Goal: Task Accomplishment & Management: Use online tool/utility

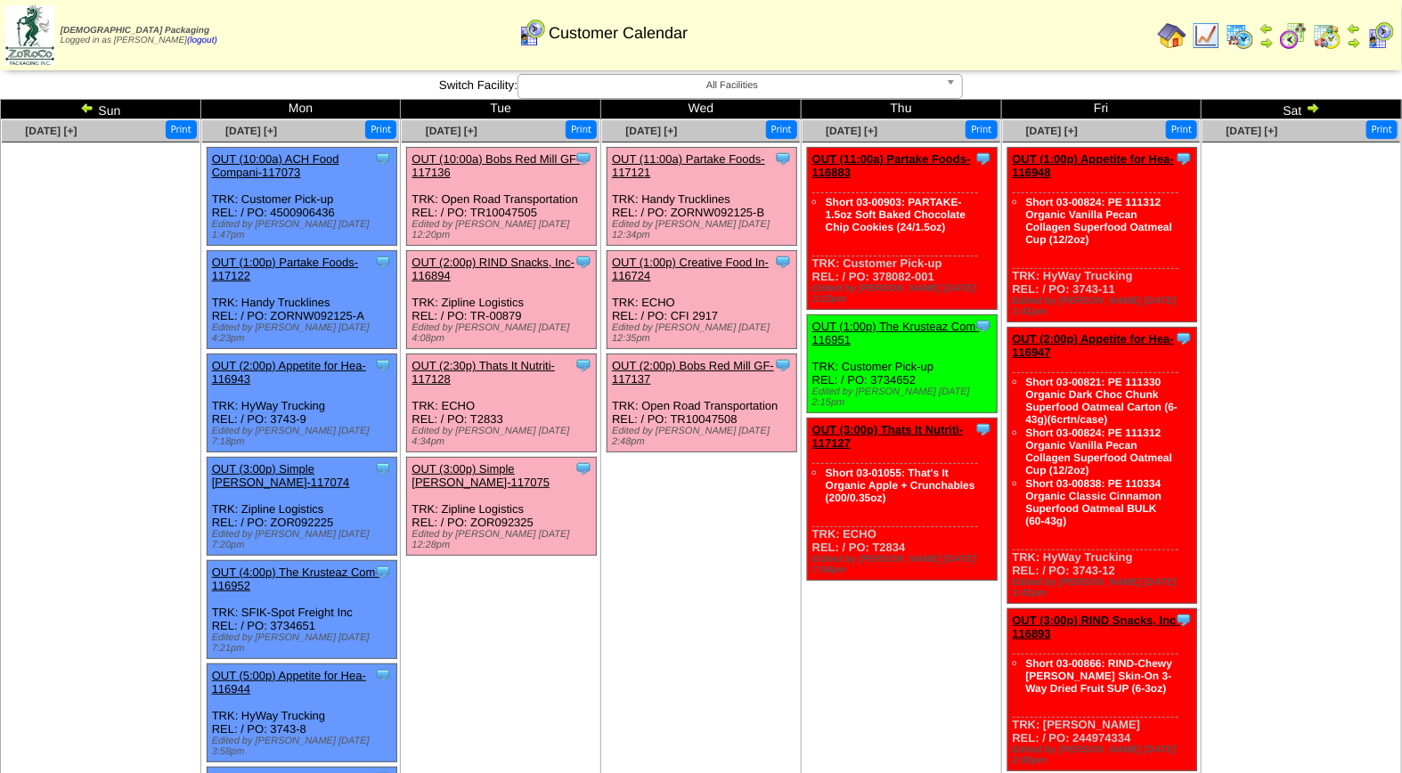
click at [85, 108] on img at bounding box center [87, 108] width 14 height 14
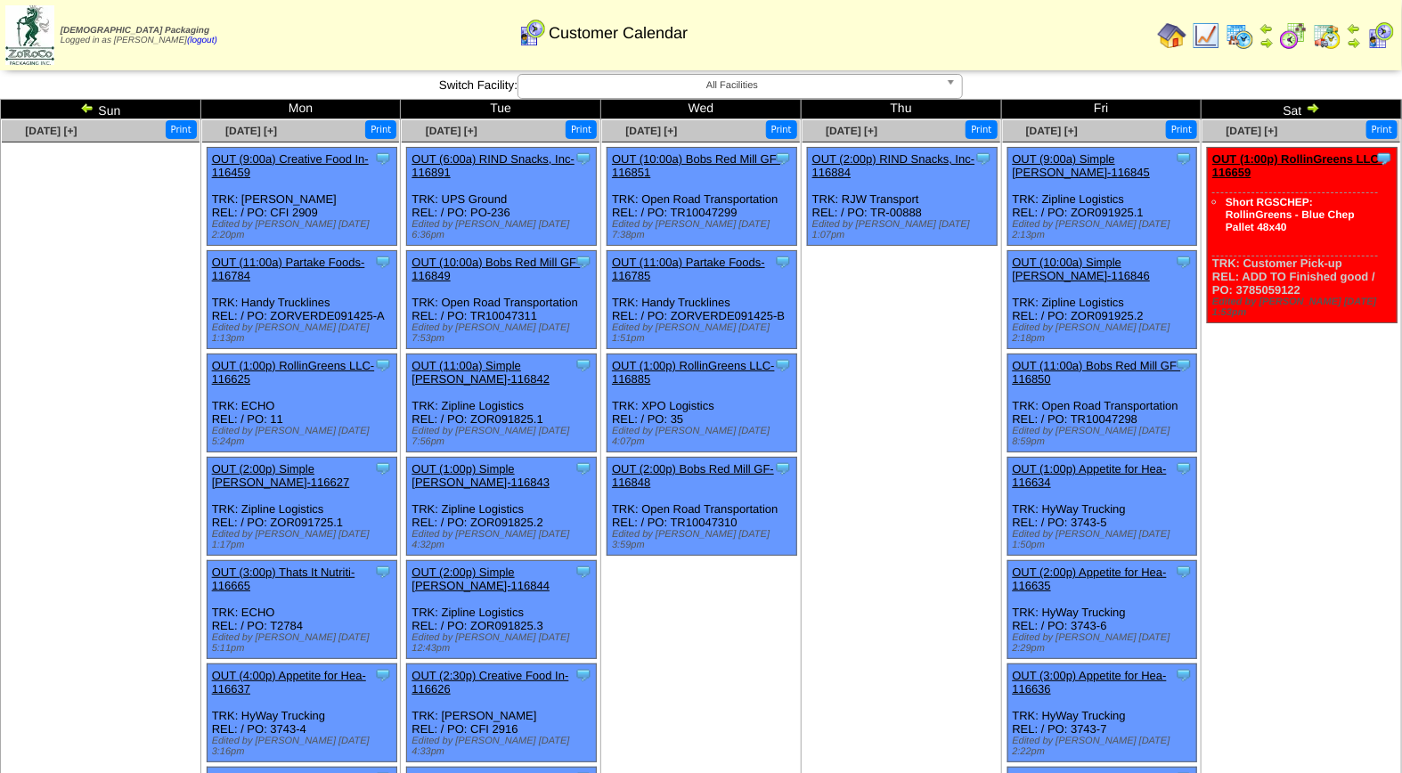
click at [1306, 104] on img at bounding box center [1312, 108] width 14 height 14
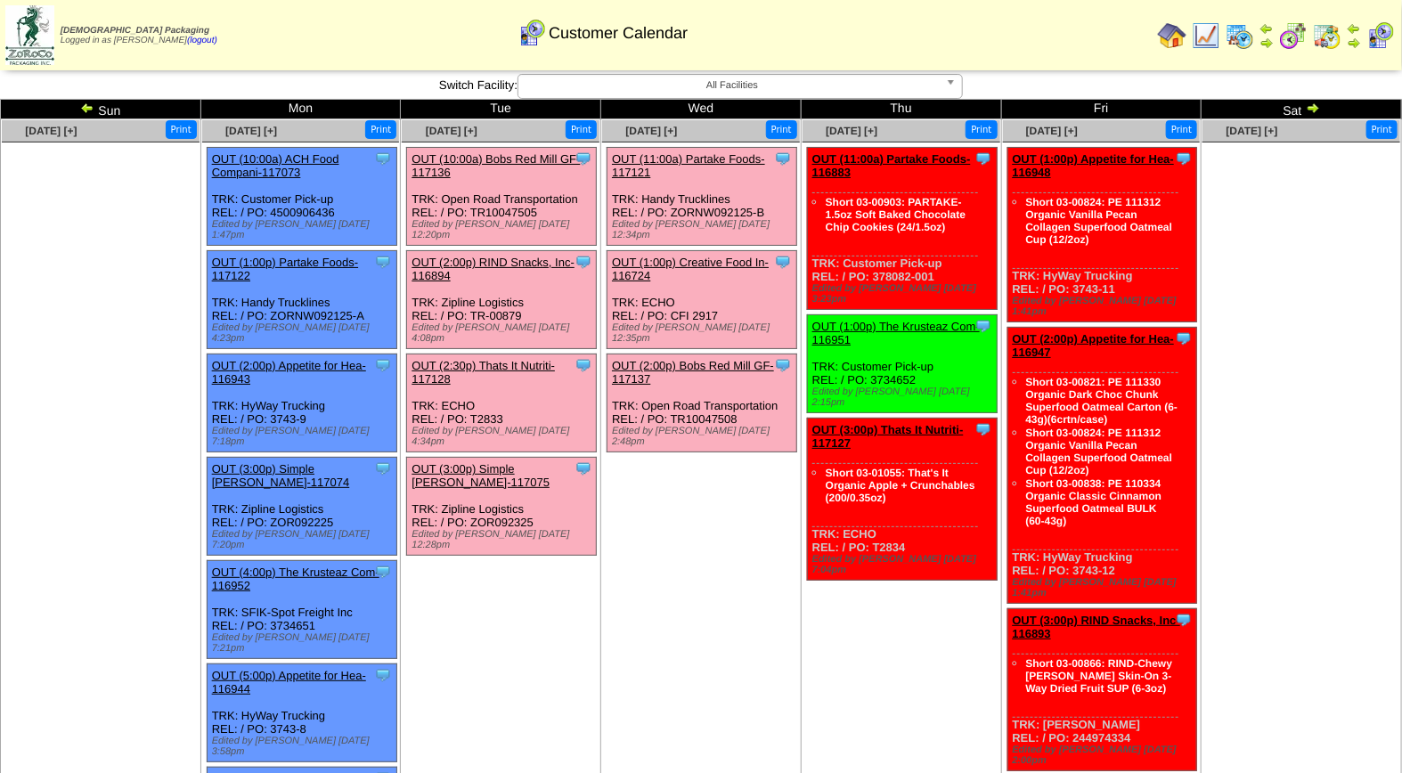
click at [511, 162] on link "OUT (10:00a) Bobs Red Mill GF-117136" at bounding box center [495, 165] width 168 height 27
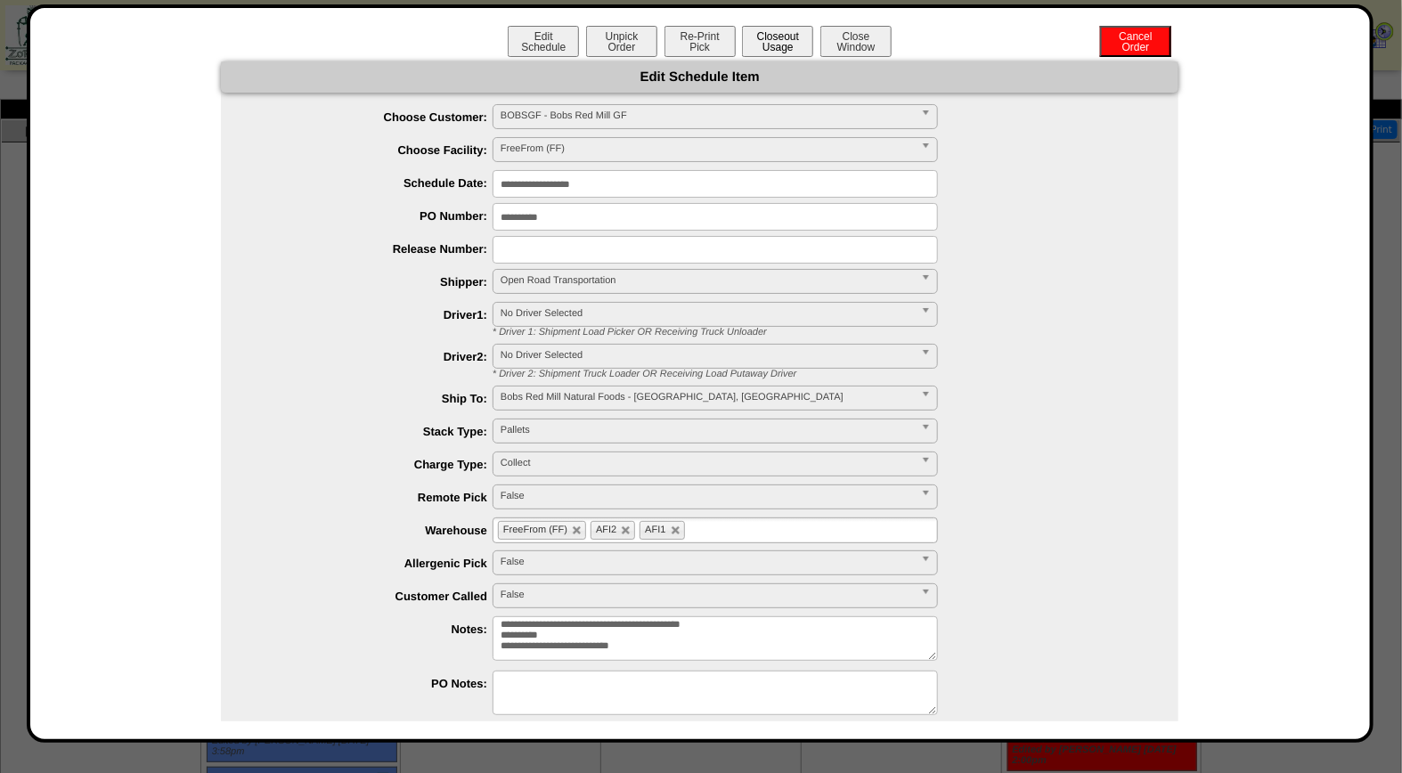
click at [775, 33] on button "Closeout Usage" at bounding box center [777, 41] width 71 height 31
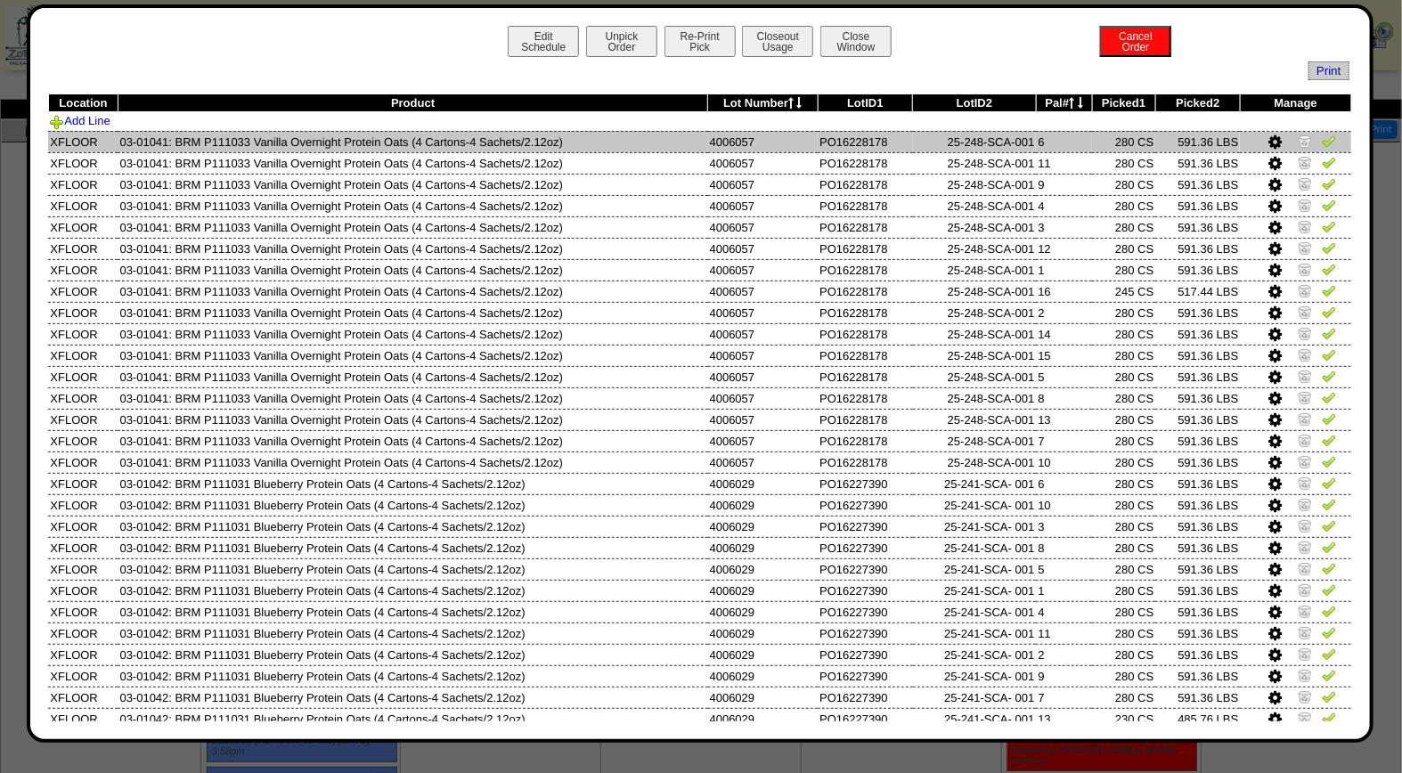
click at [1321, 141] on img at bounding box center [1328, 141] width 14 height 14
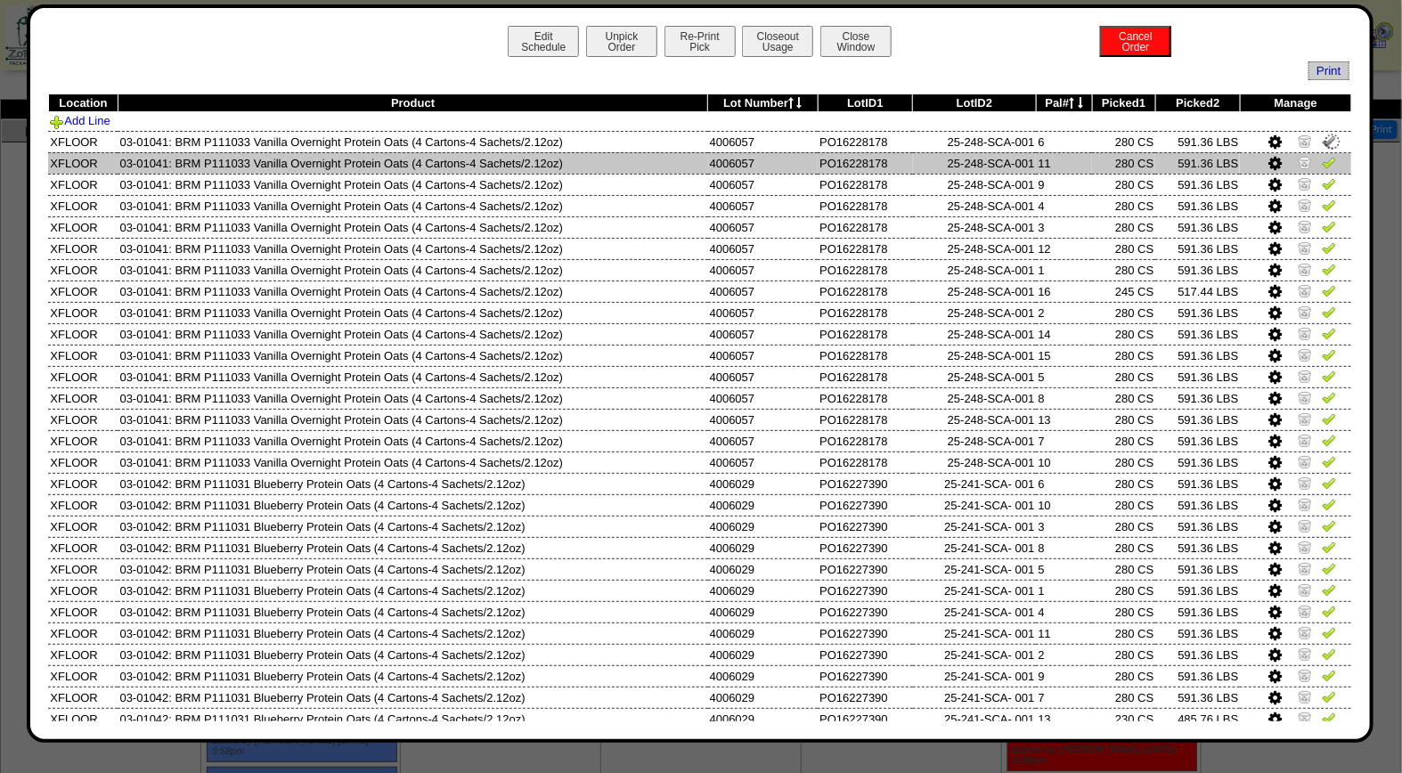
click at [1321, 167] on img at bounding box center [1328, 162] width 14 height 14
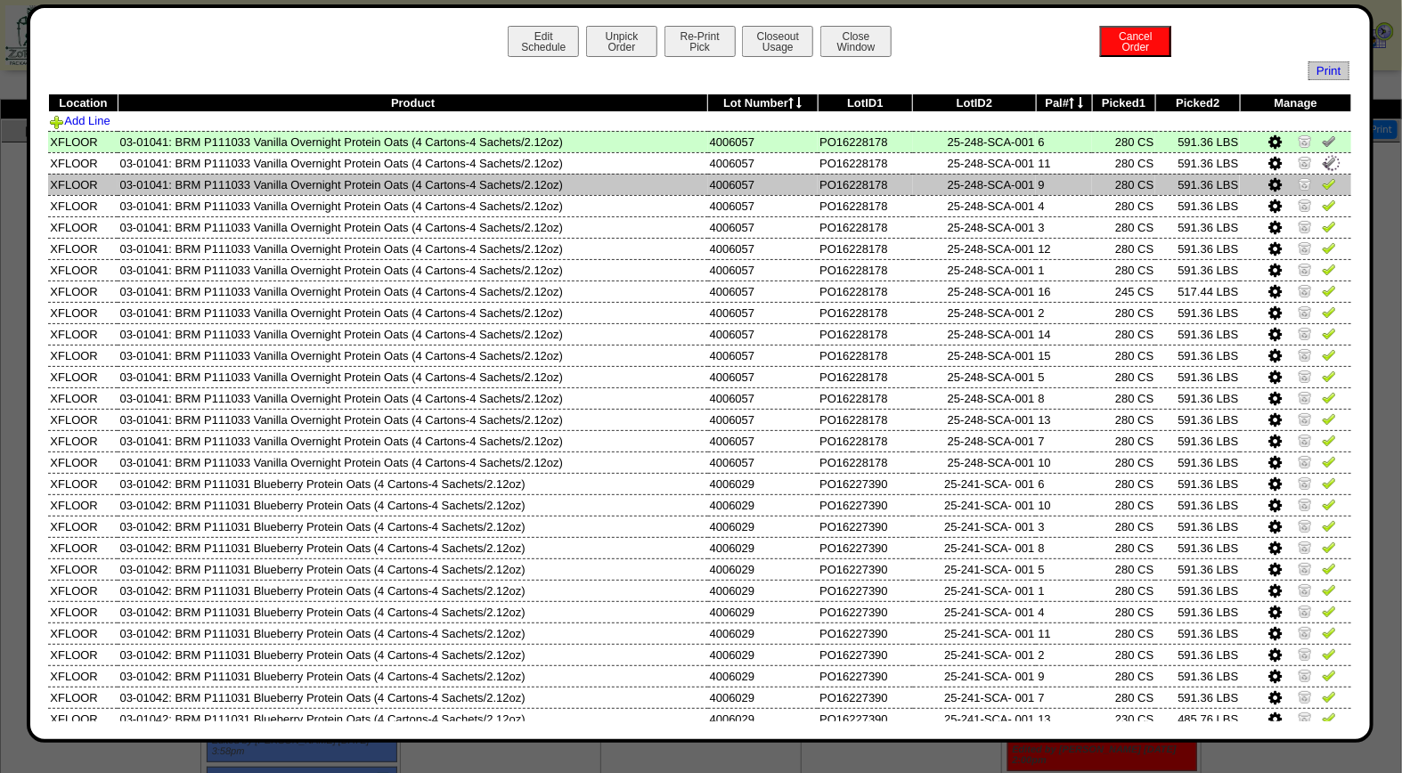
click at [1321, 185] on img at bounding box center [1328, 183] width 14 height 14
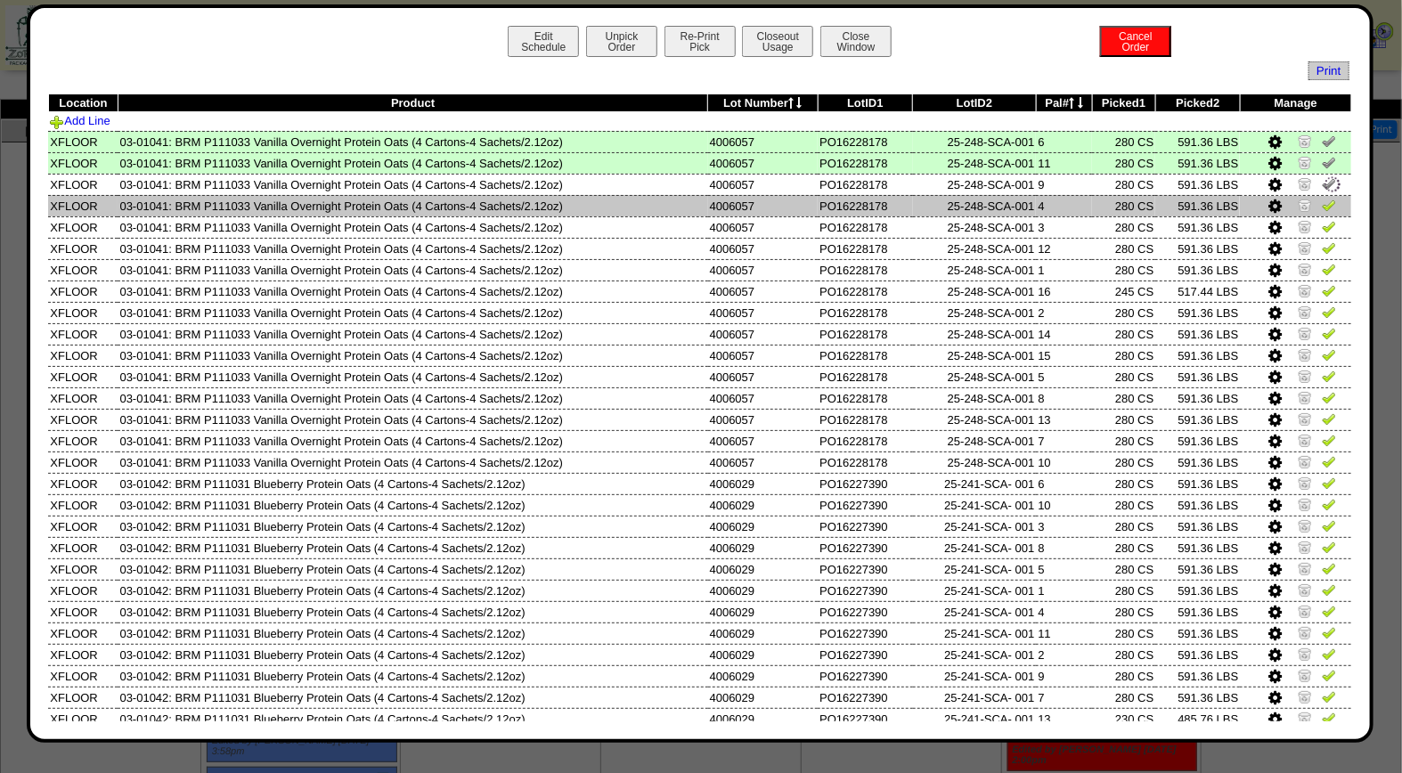
click at [1321, 208] on img at bounding box center [1328, 205] width 14 height 14
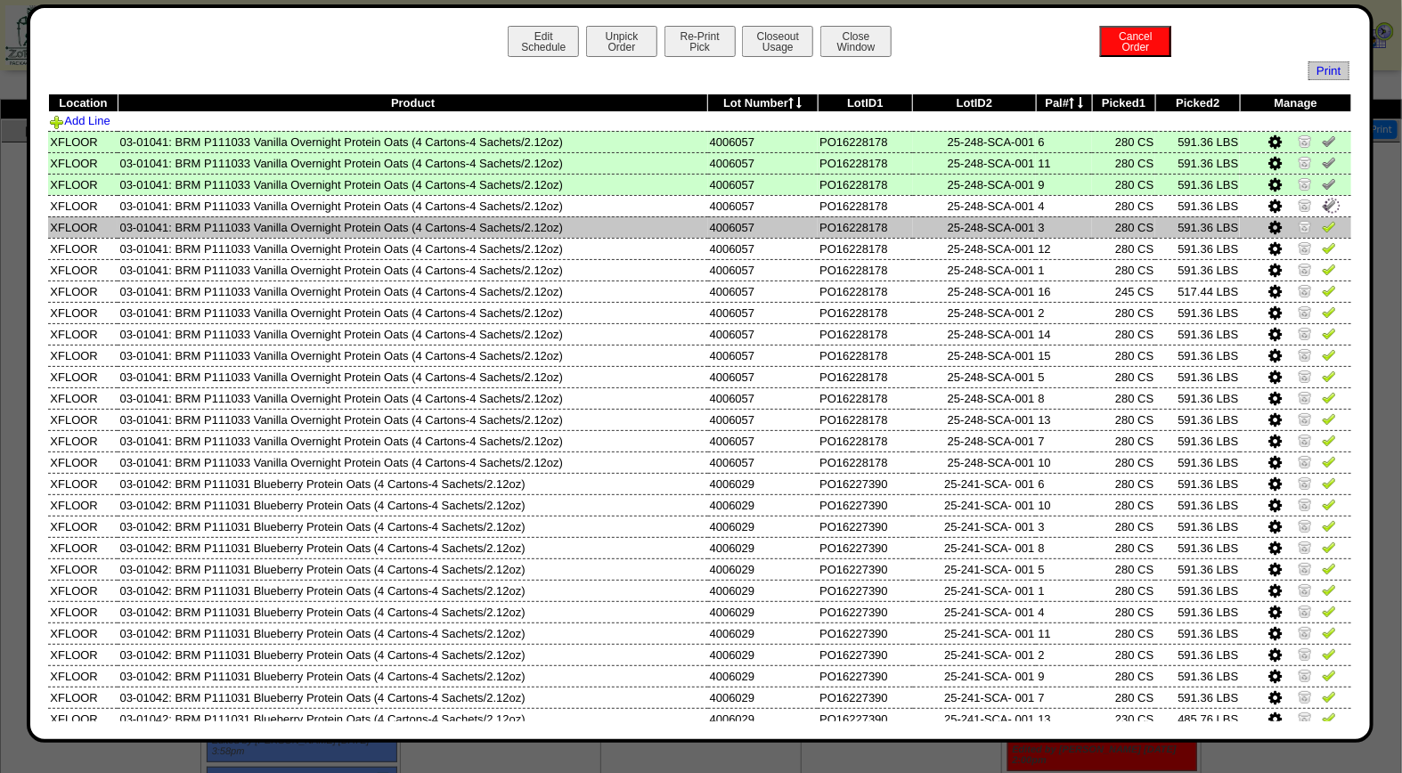
click at [1321, 232] on img at bounding box center [1328, 226] width 14 height 14
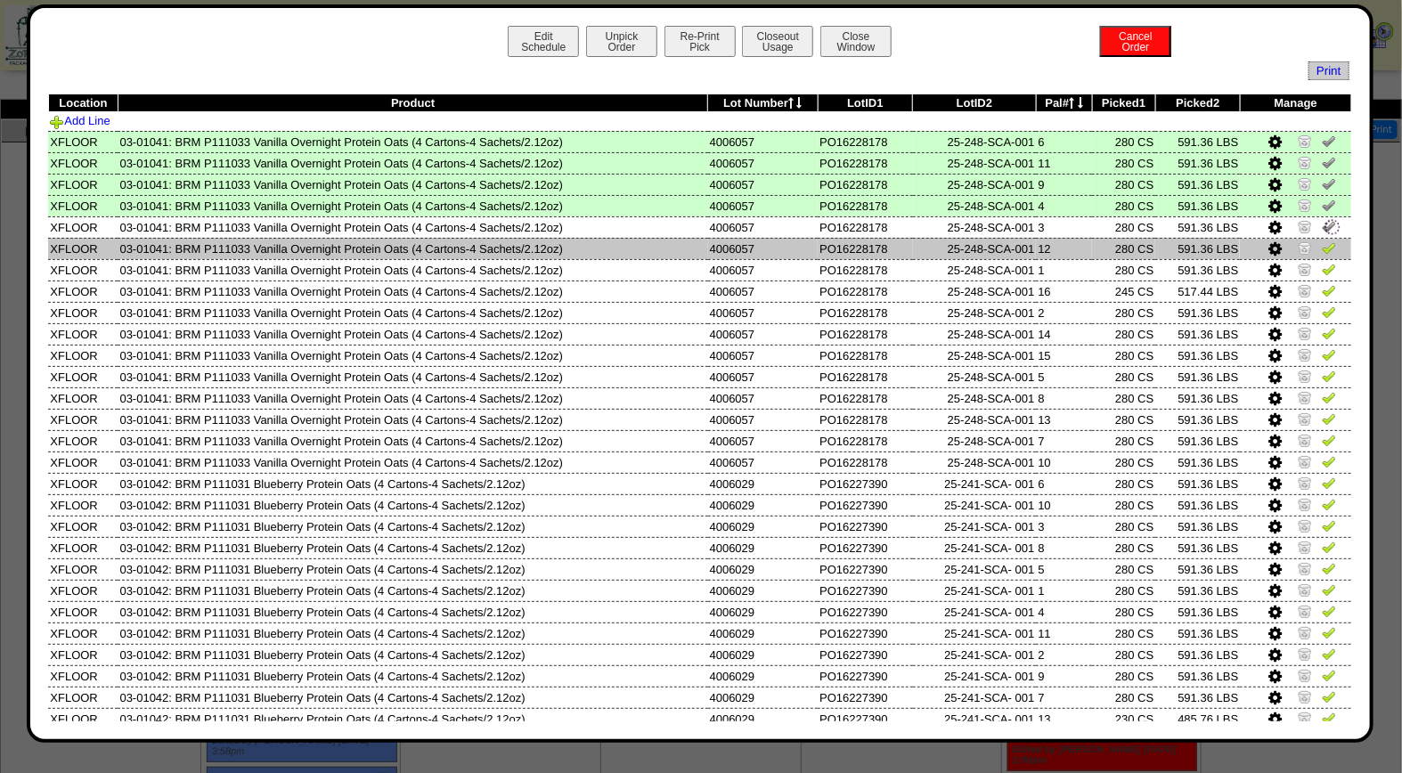
click at [1321, 244] on img at bounding box center [1328, 247] width 14 height 14
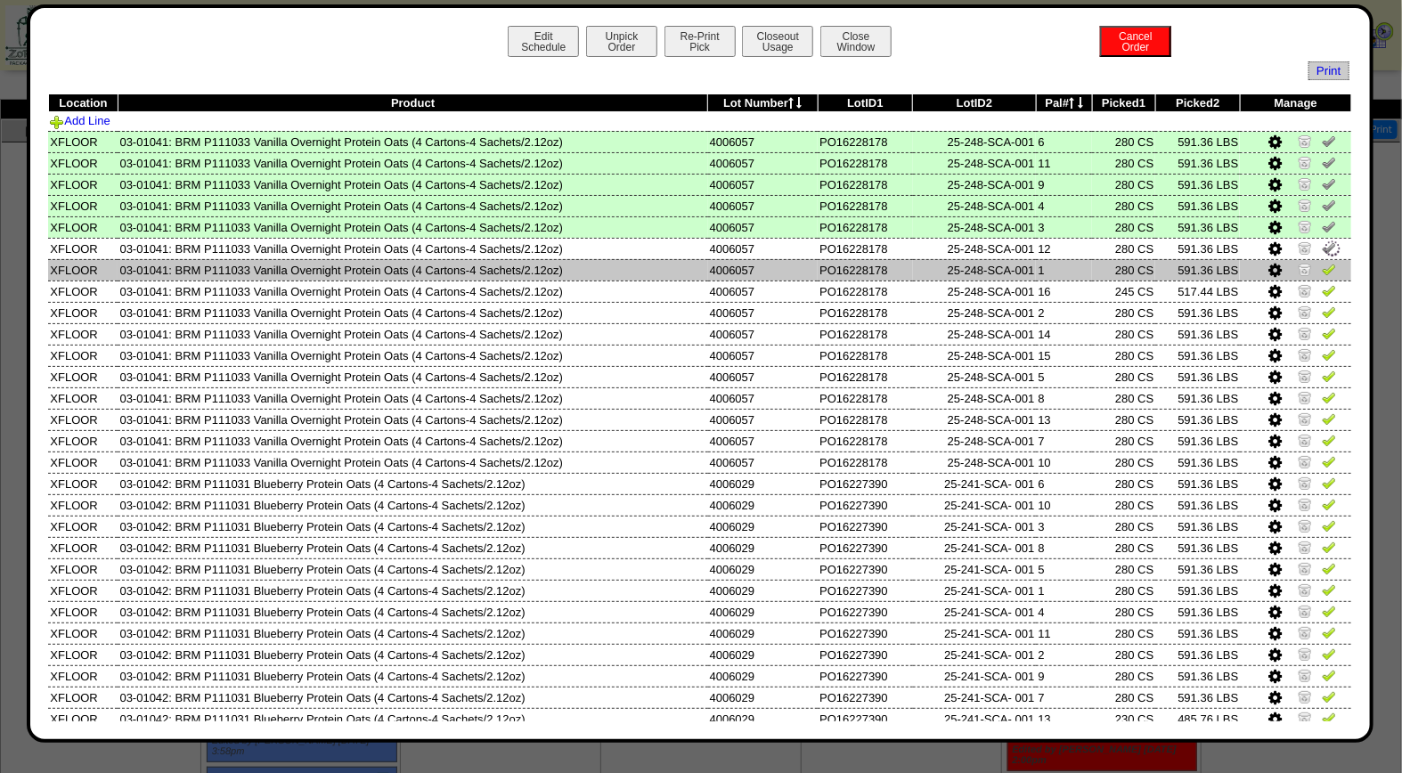
click at [1321, 270] on img at bounding box center [1328, 269] width 14 height 14
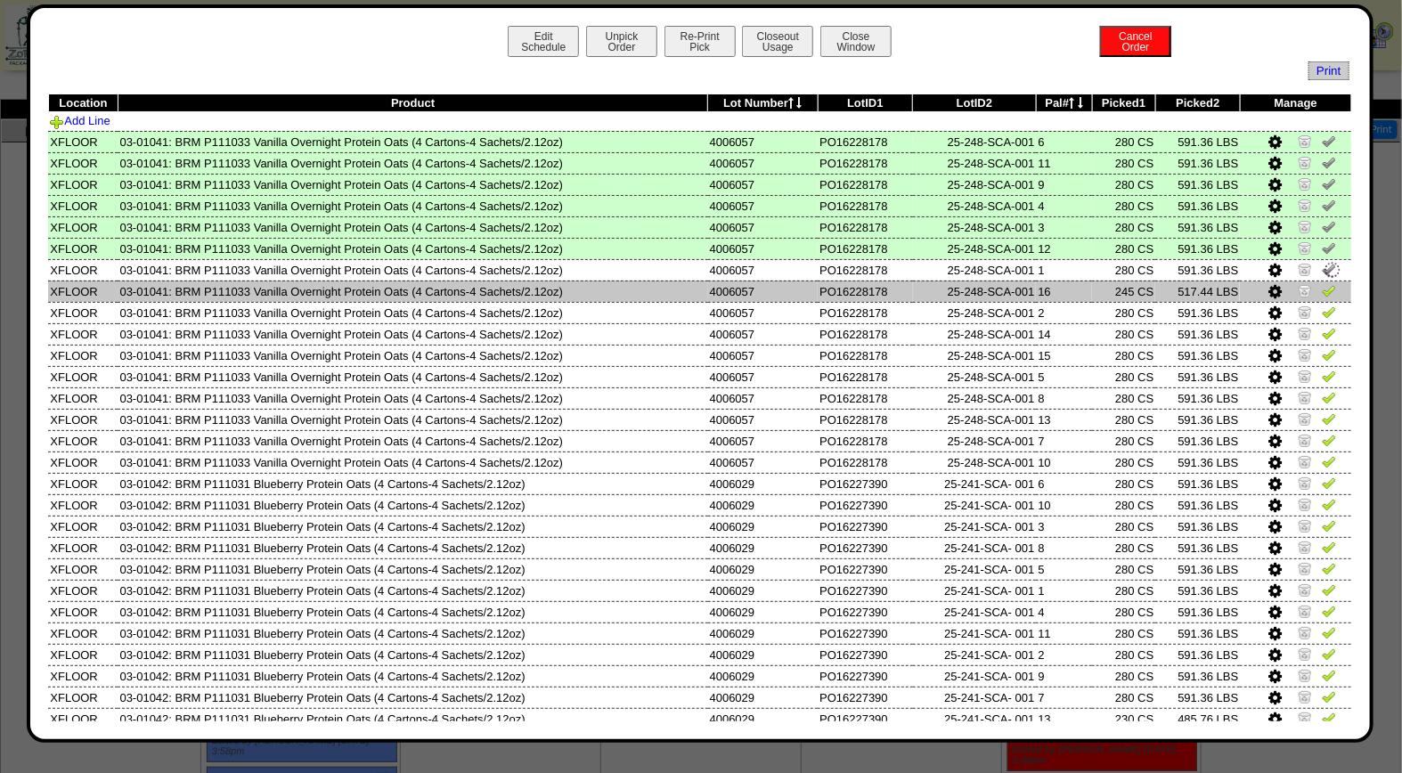
click at [1321, 289] on img at bounding box center [1328, 290] width 14 height 14
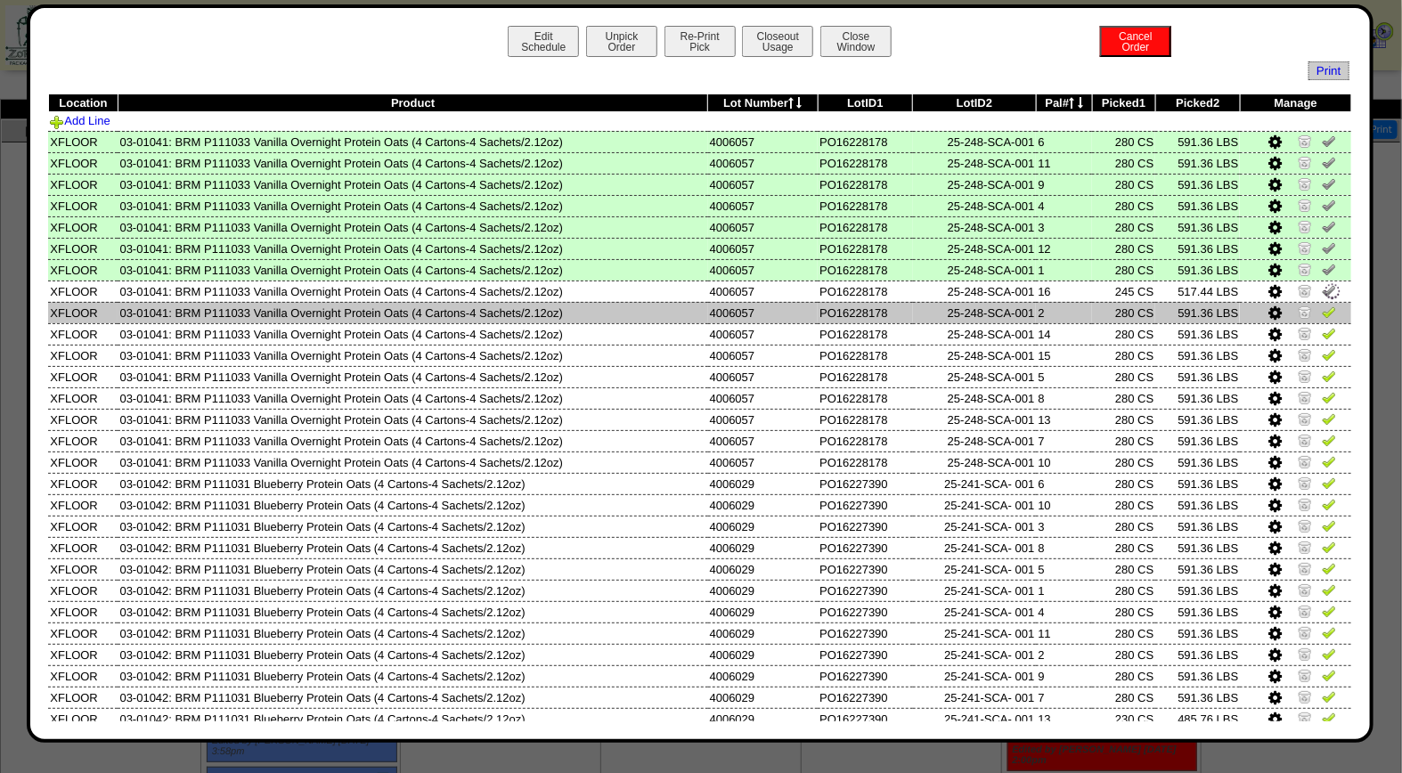
click at [1321, 310] on img at bounding box center [1328, 312] width 14 height 14
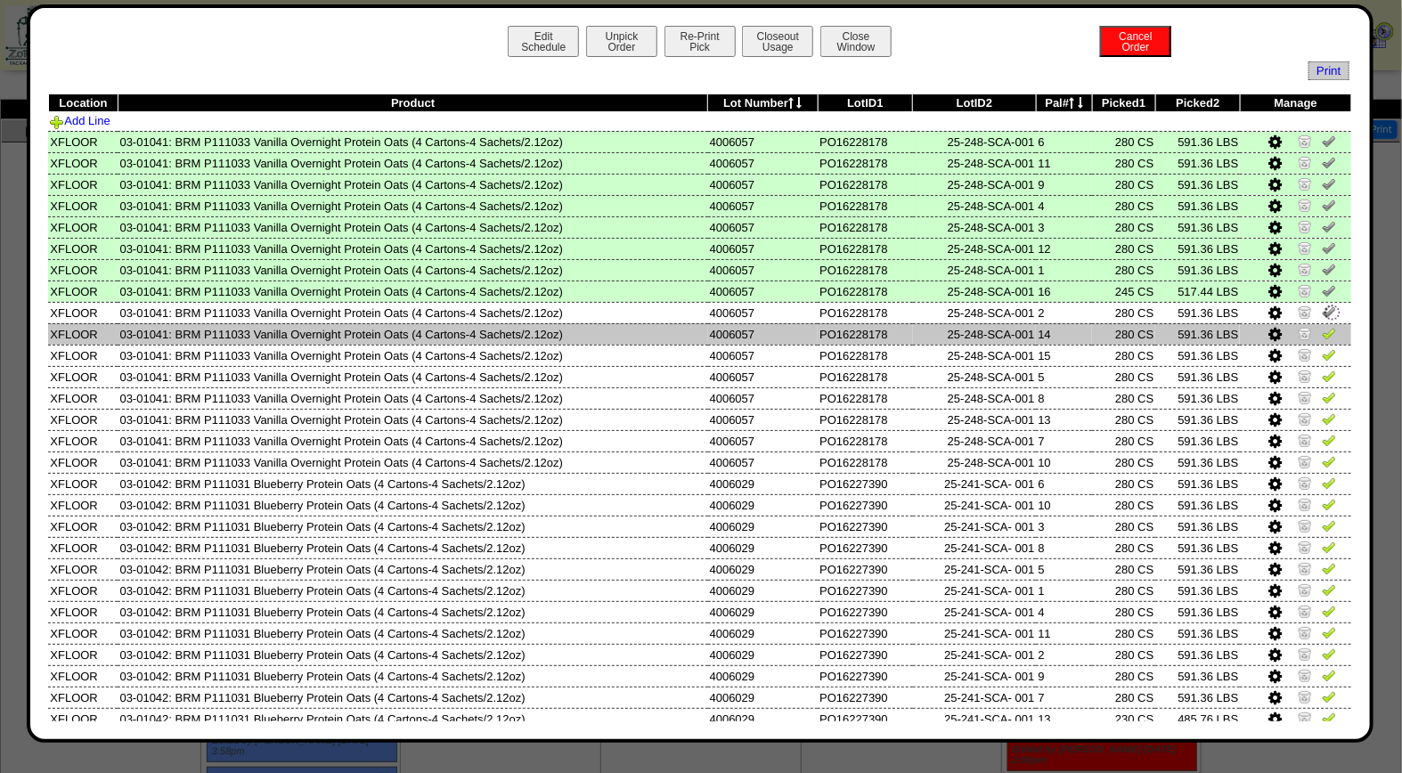
click at [1321, 332] on img at bounding box center [1328, 333] width 14 height 14
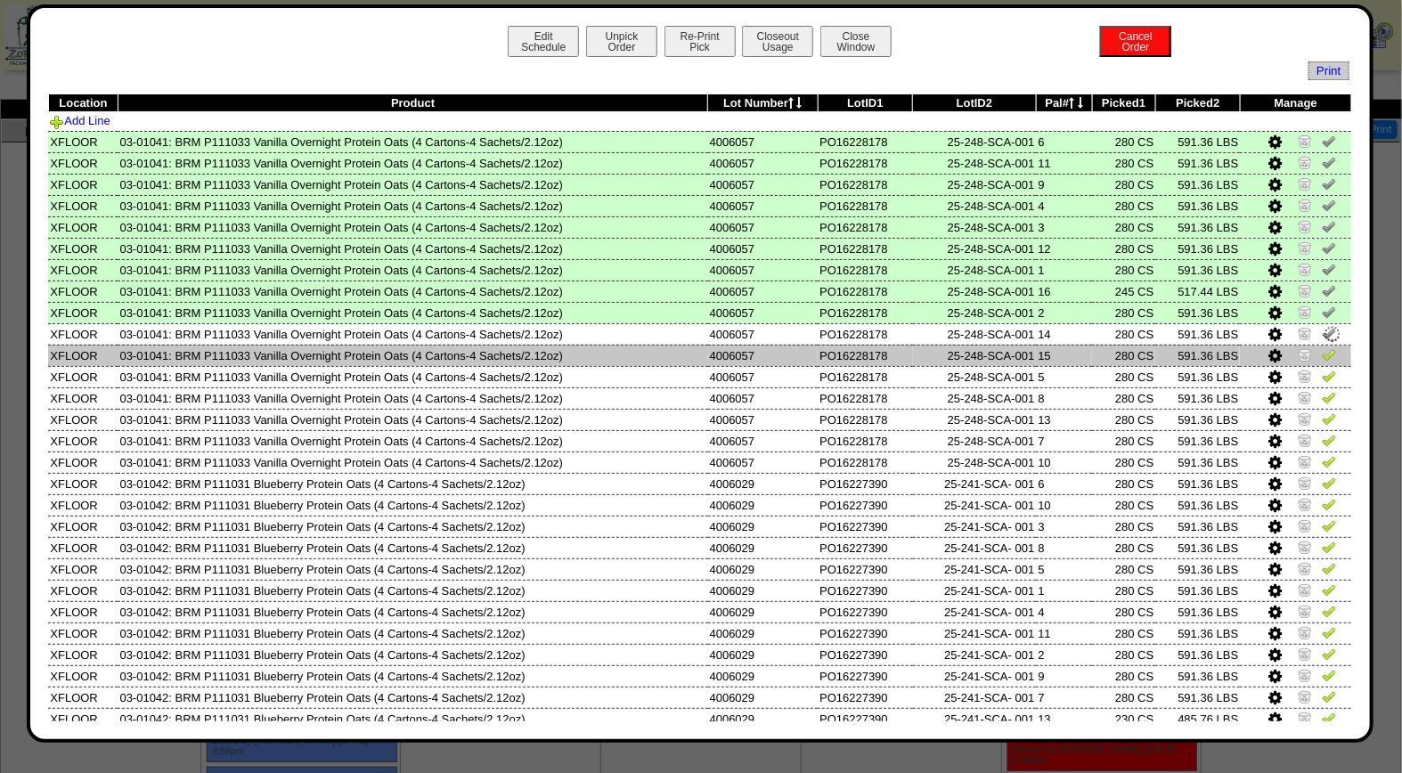
click at [1314, 360] on td at bounding box center [1294, 355] width 111 height 21
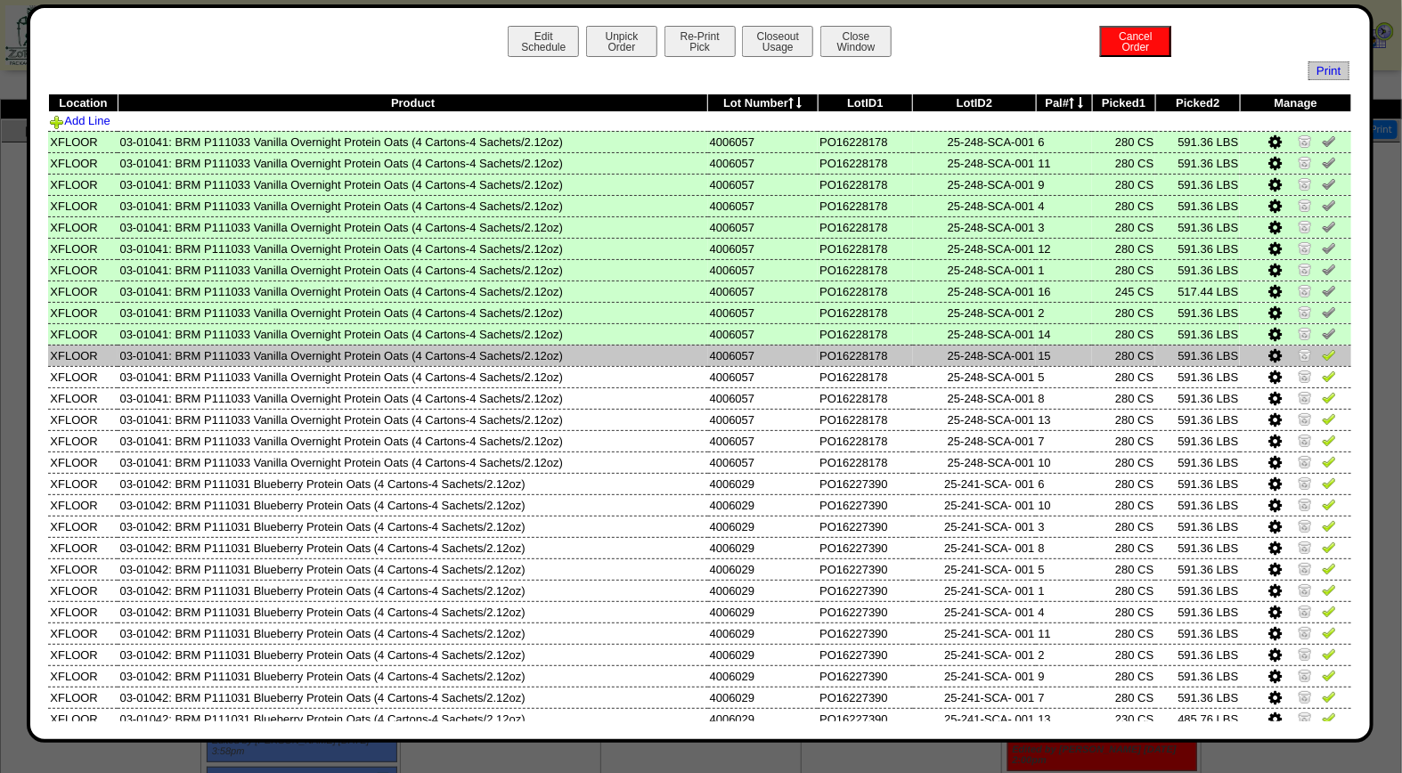
click at [1321, 349] on img at bounding box center [1328, 354] width 14 height 14
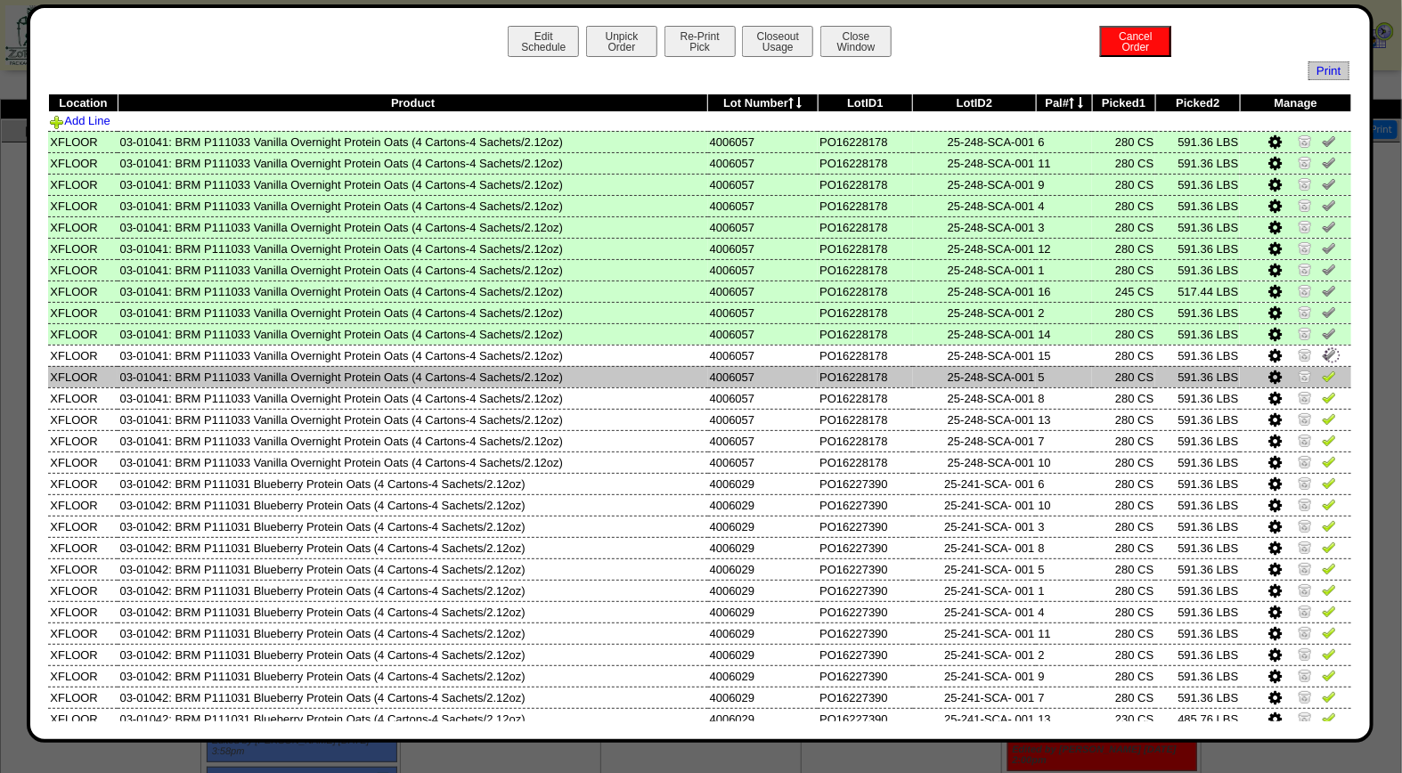
click at [1321, 376] on img at bounding box center [1328, 376] width 14 height 14
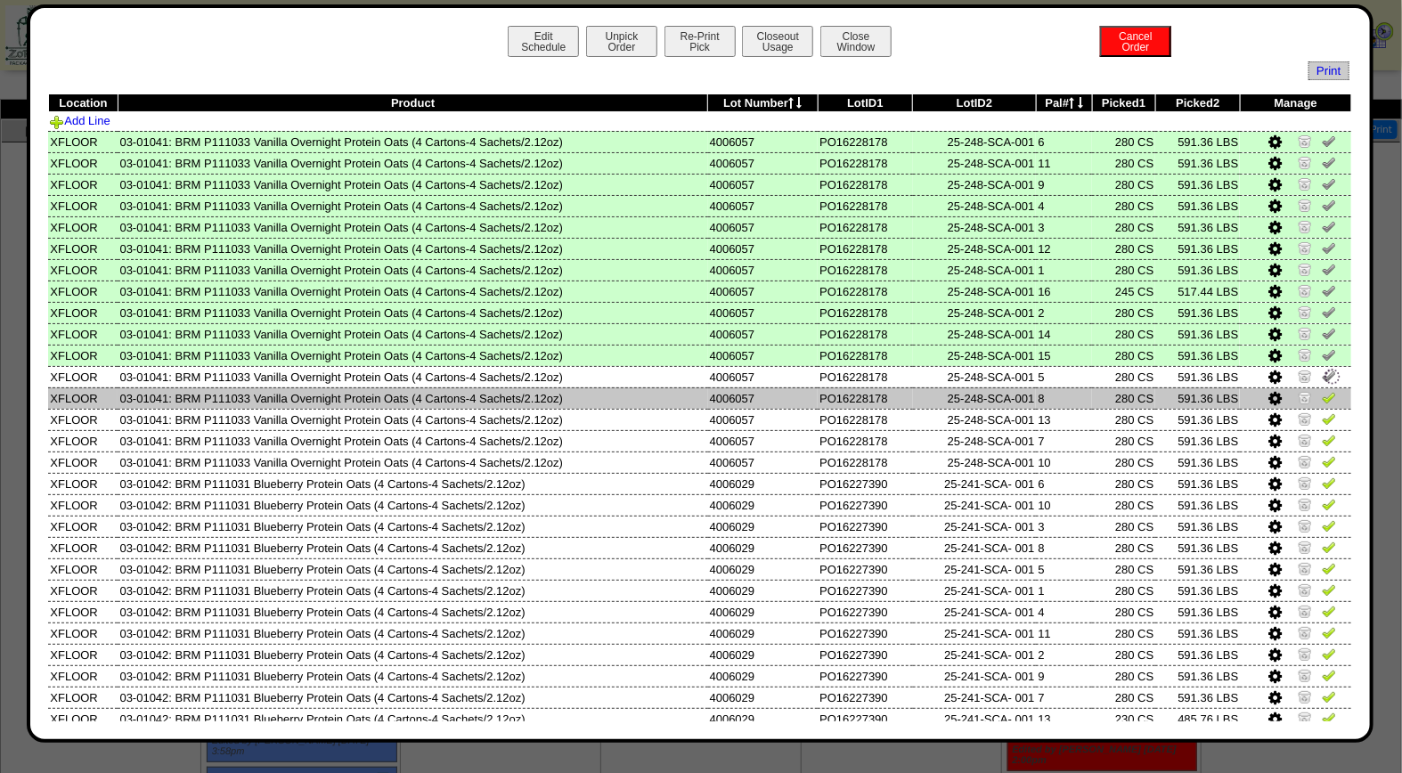
click at [1321, 395] on img at bounding box center [1328, 397] width 14 height 14
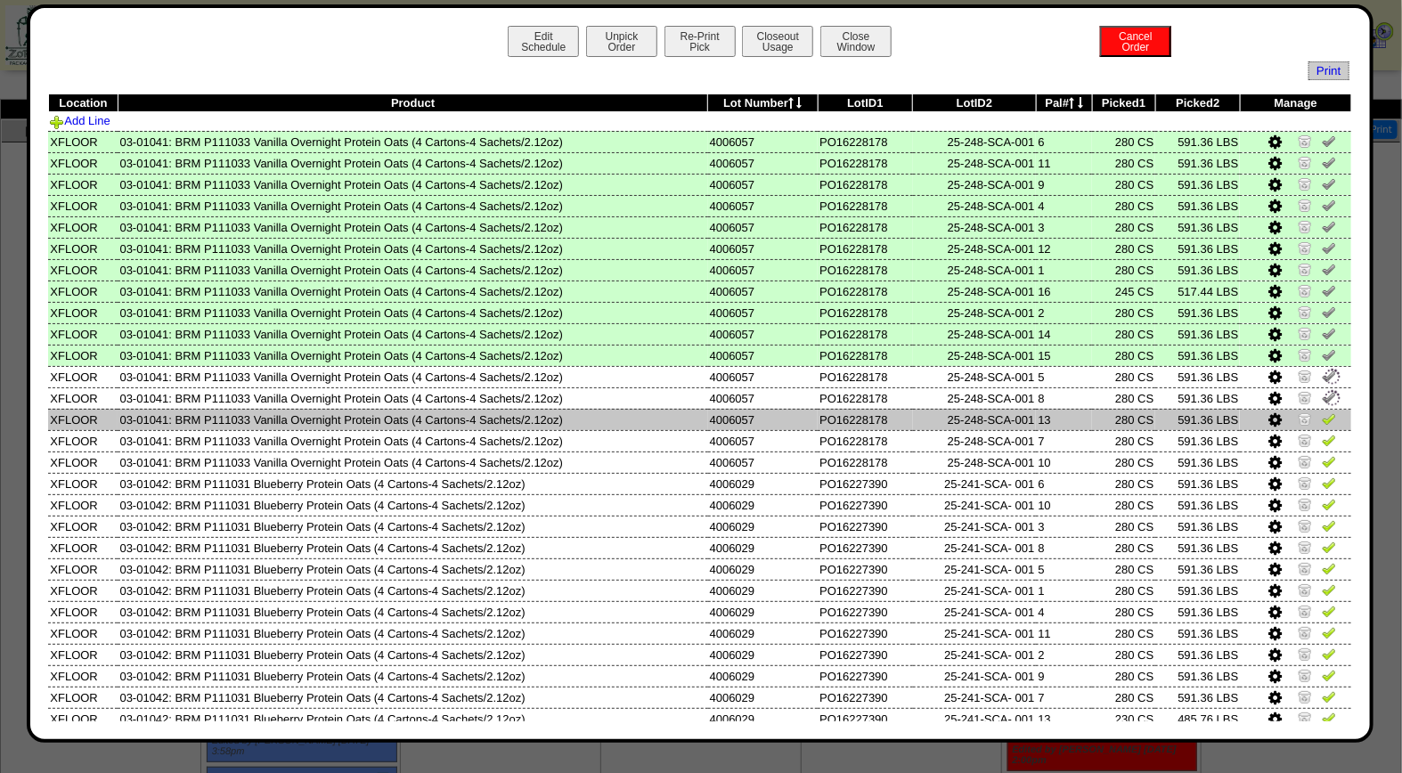
click at [1321, 419] on img at bounding box center [1328, 418] width 14 height 14
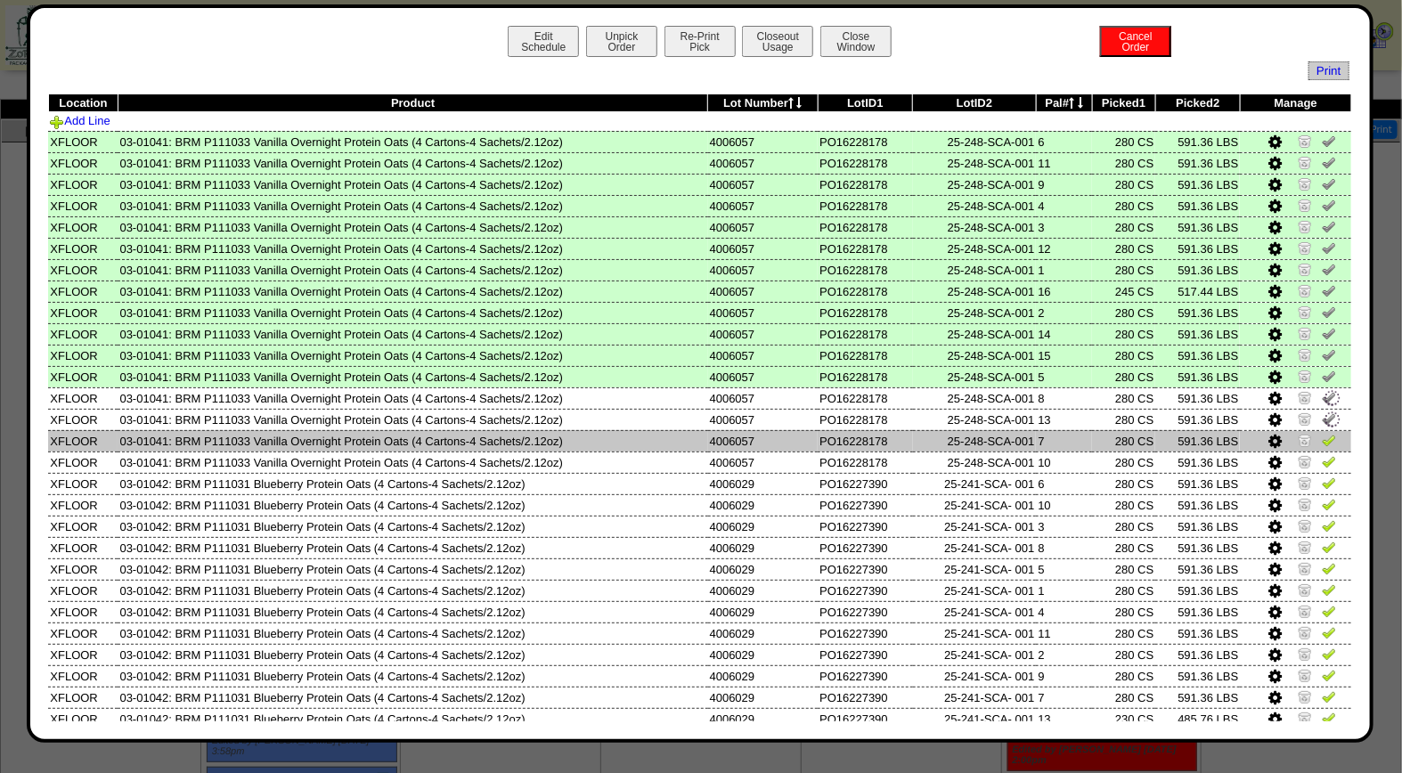
click at [1321, 435] on img at bounding box center [1328, 440] width 14 height 14
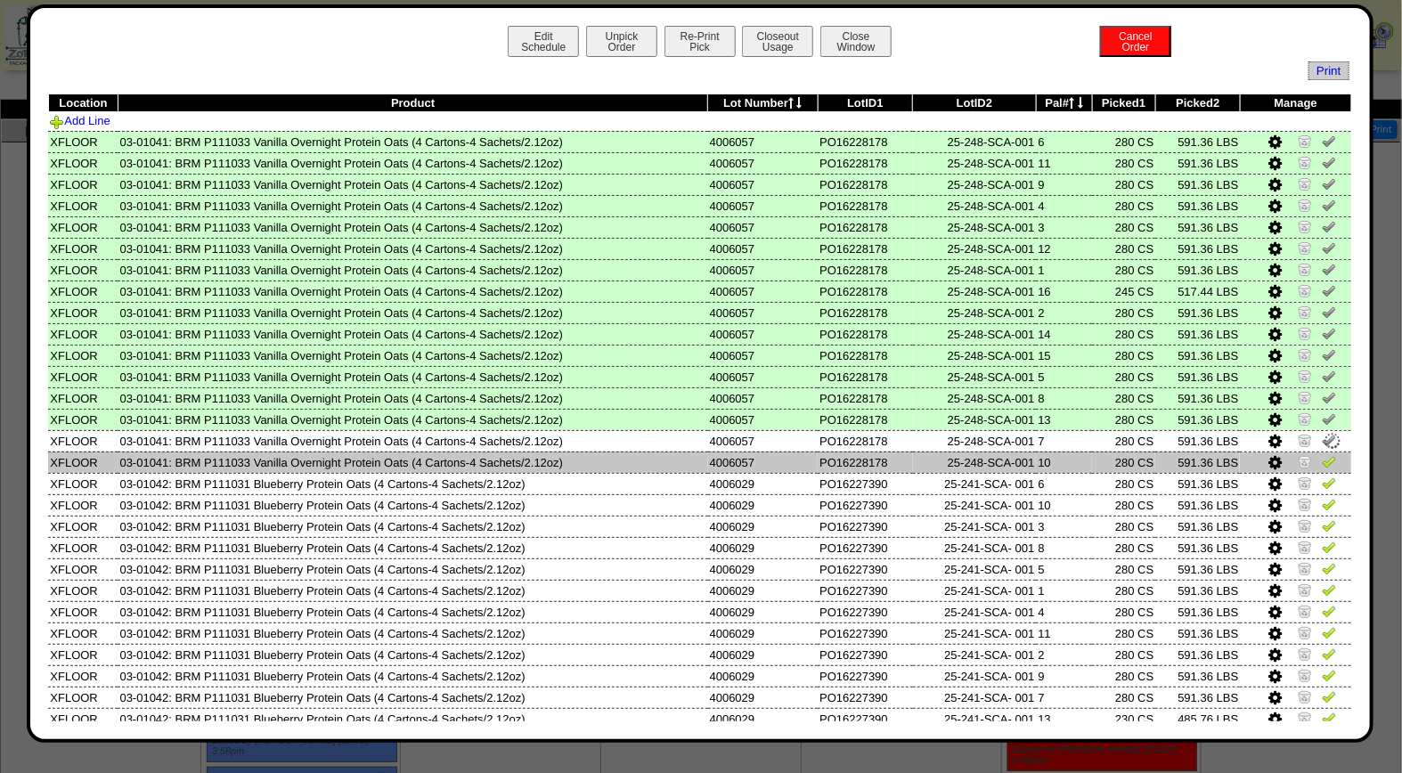
click at [1321, 454] on img at bounding box center [1328, 461] width 14 height 14
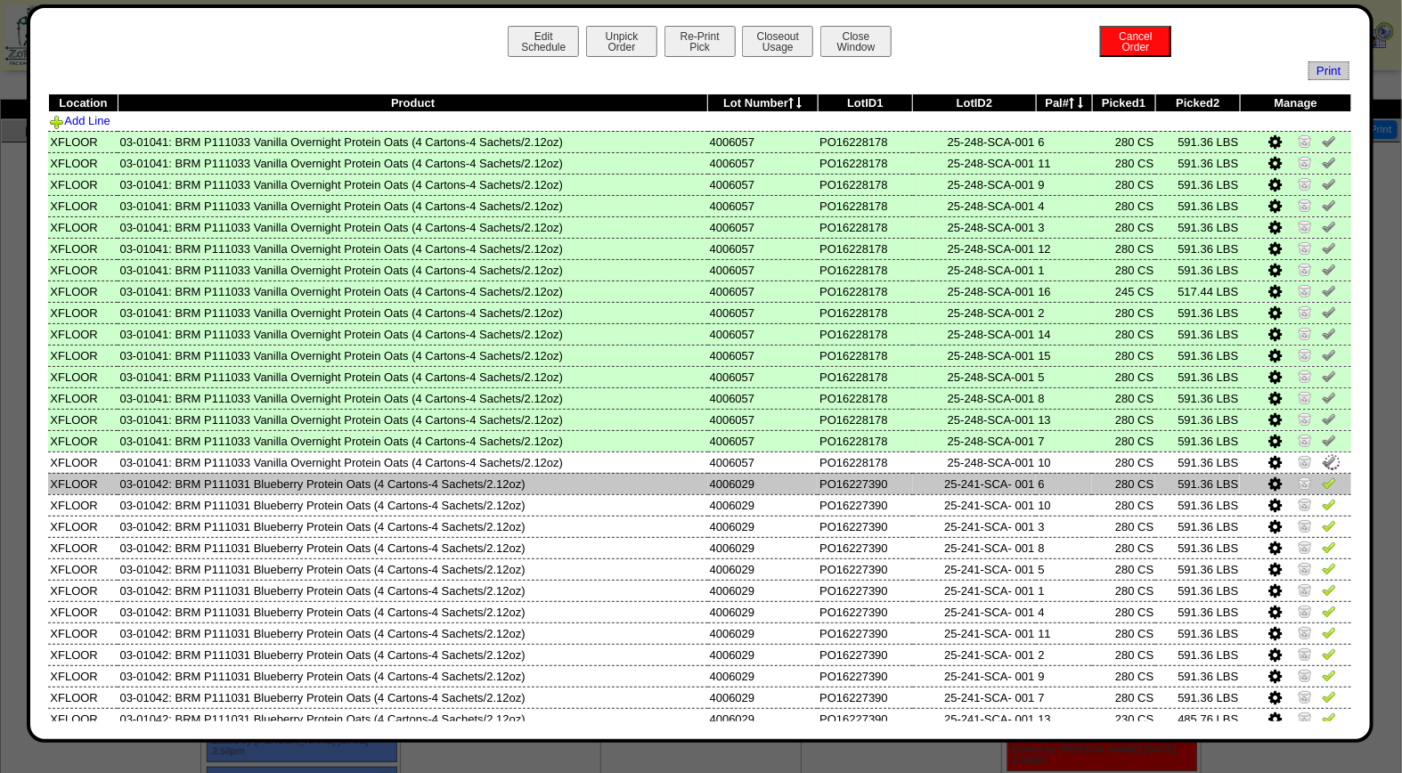
click at [1321, 477] on img at bounding box center [1328, 482] width 14 height 14
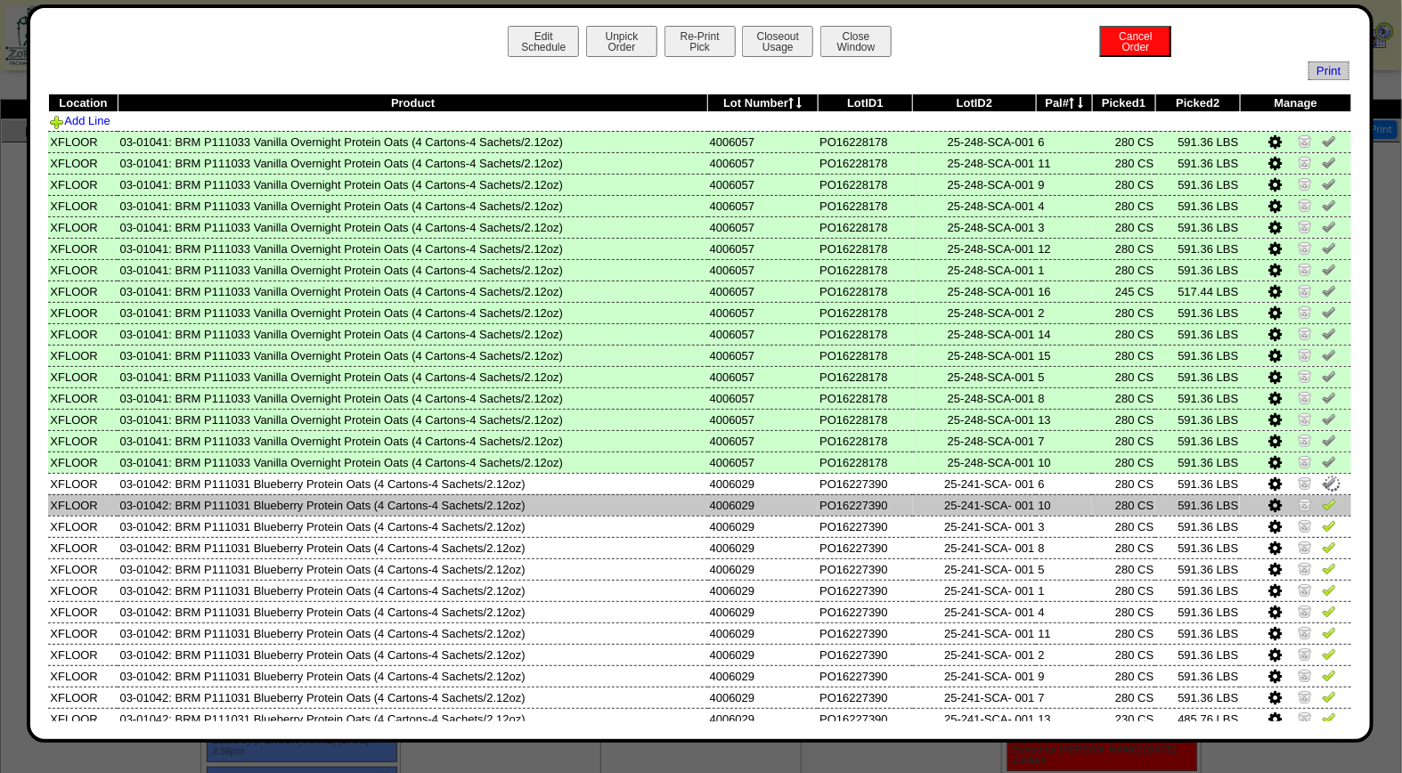
click at [1321, 500] on img at bounding box center [1328, 504] width 14 height 14
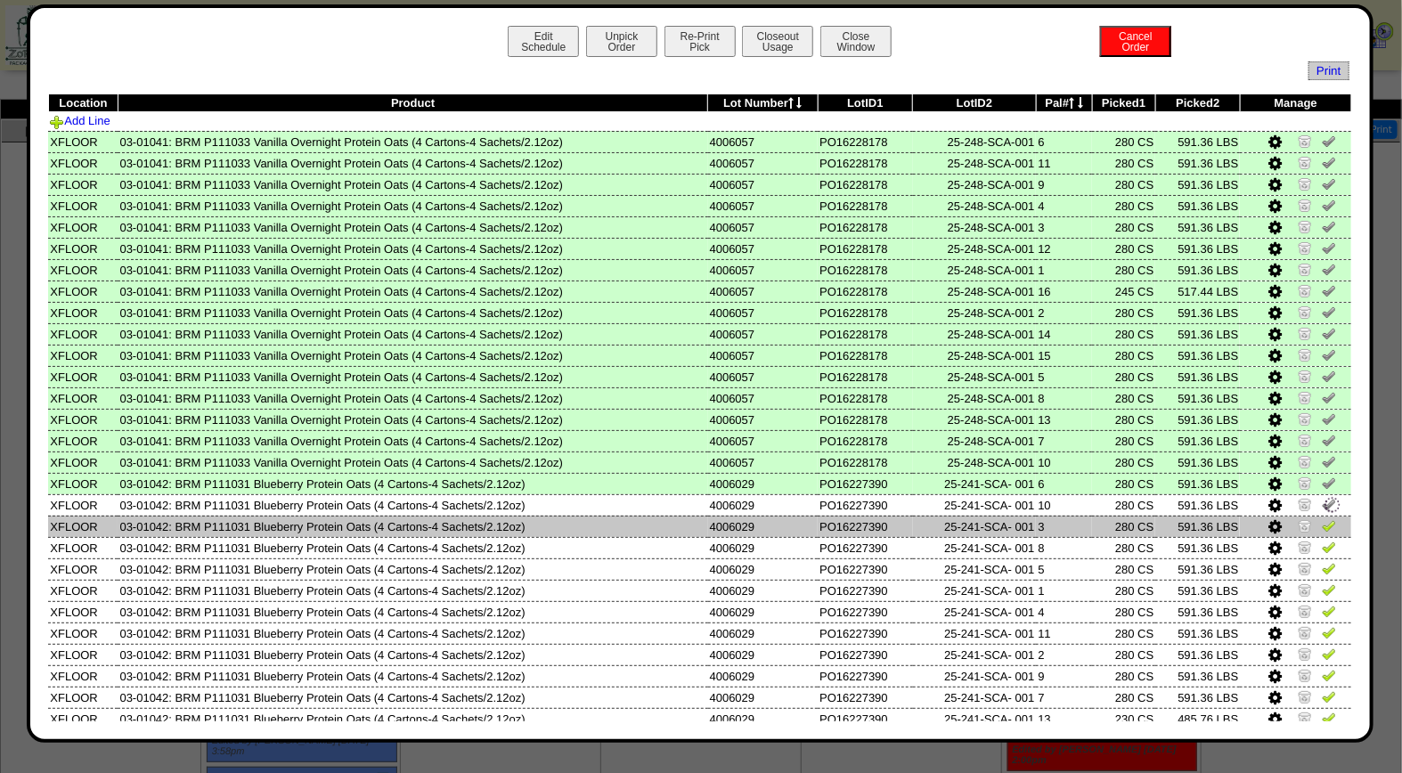
click at [1321, 518] on img at bounding box center [1328, 525] width 14 height 14
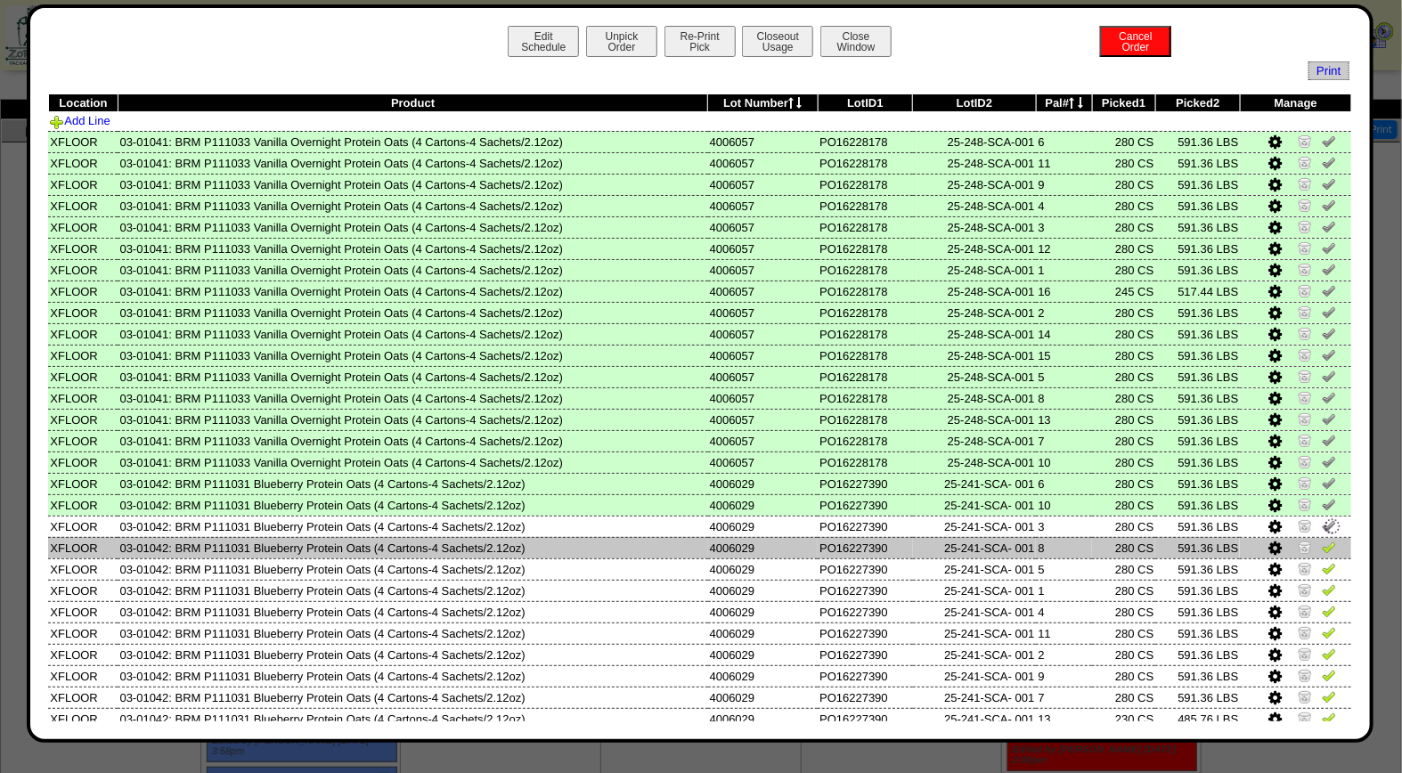
click at [1321, 540] on img at bounding box center [1328, 547] width 14 height 14
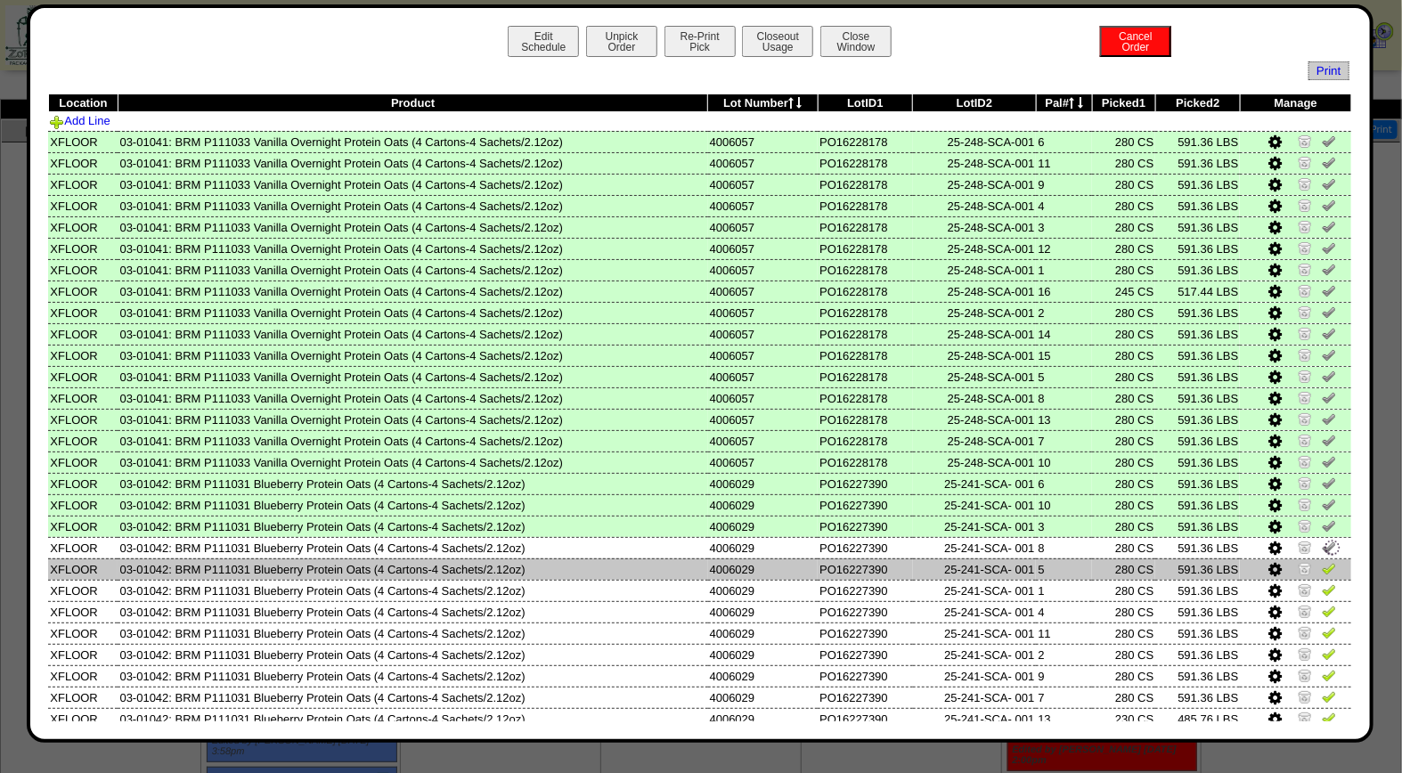
click at [1321, 564] on img at bounding box center [1328, 568] width 14 height 14
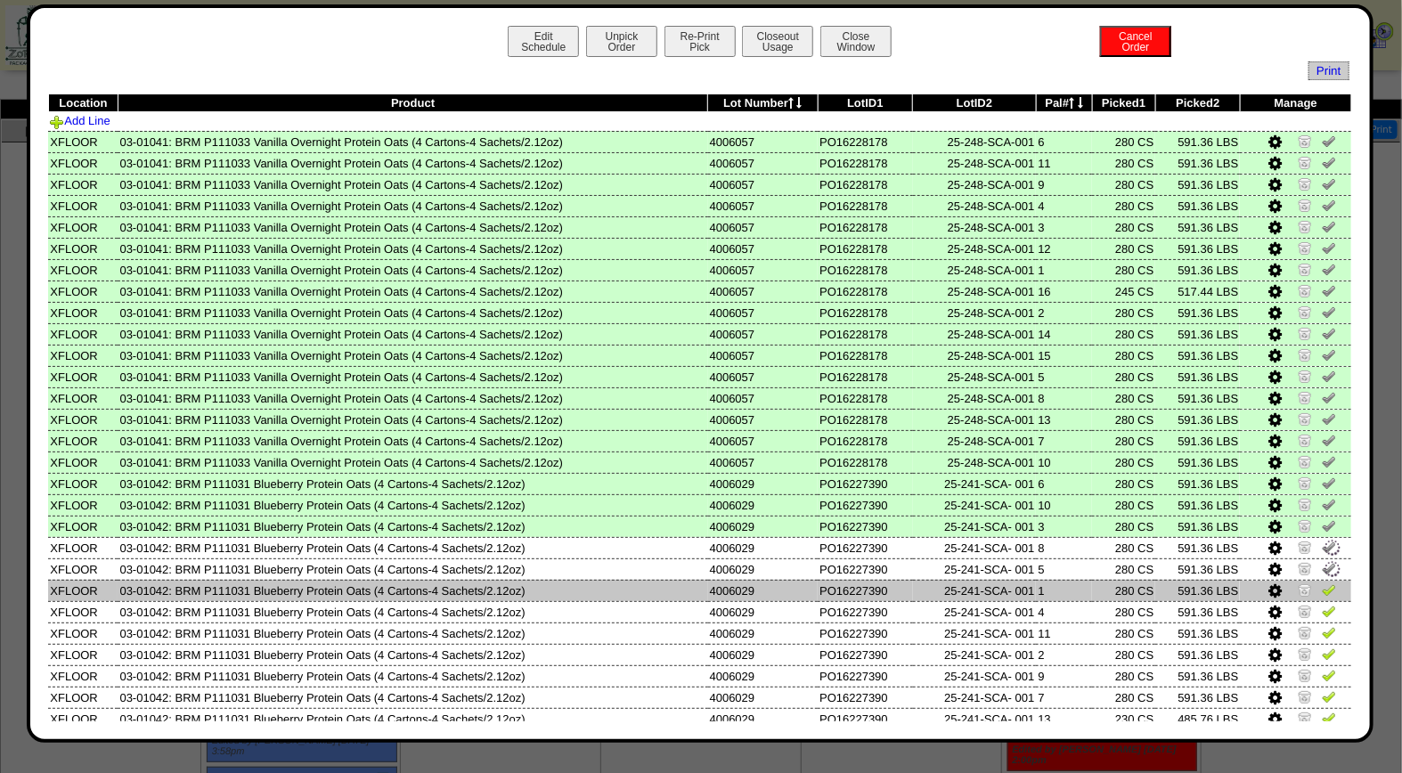
click at [1321, 589] on img at bounding box center [1328, 589] width 14 height 14
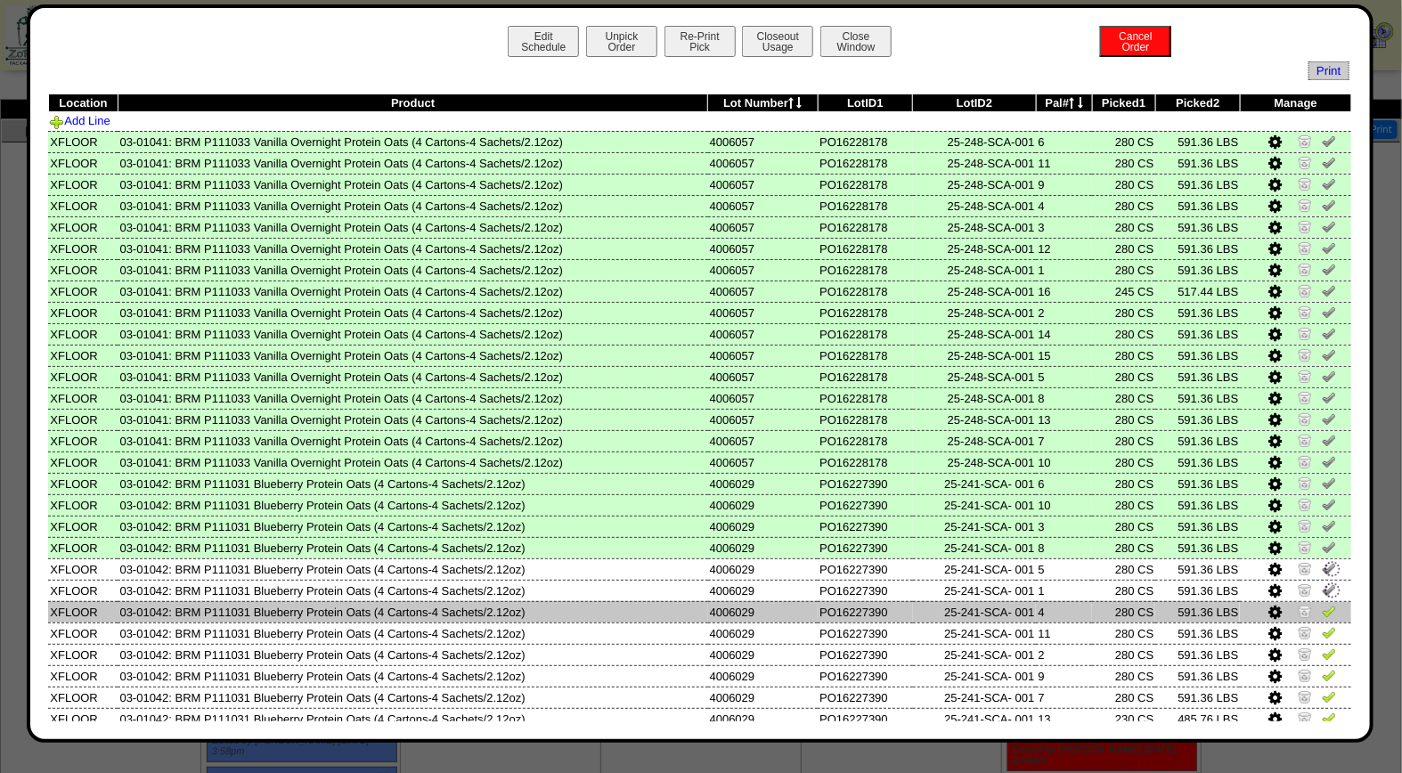
click at [1321, 604] on img at bounding box center [1328, 611] width 14 height 14
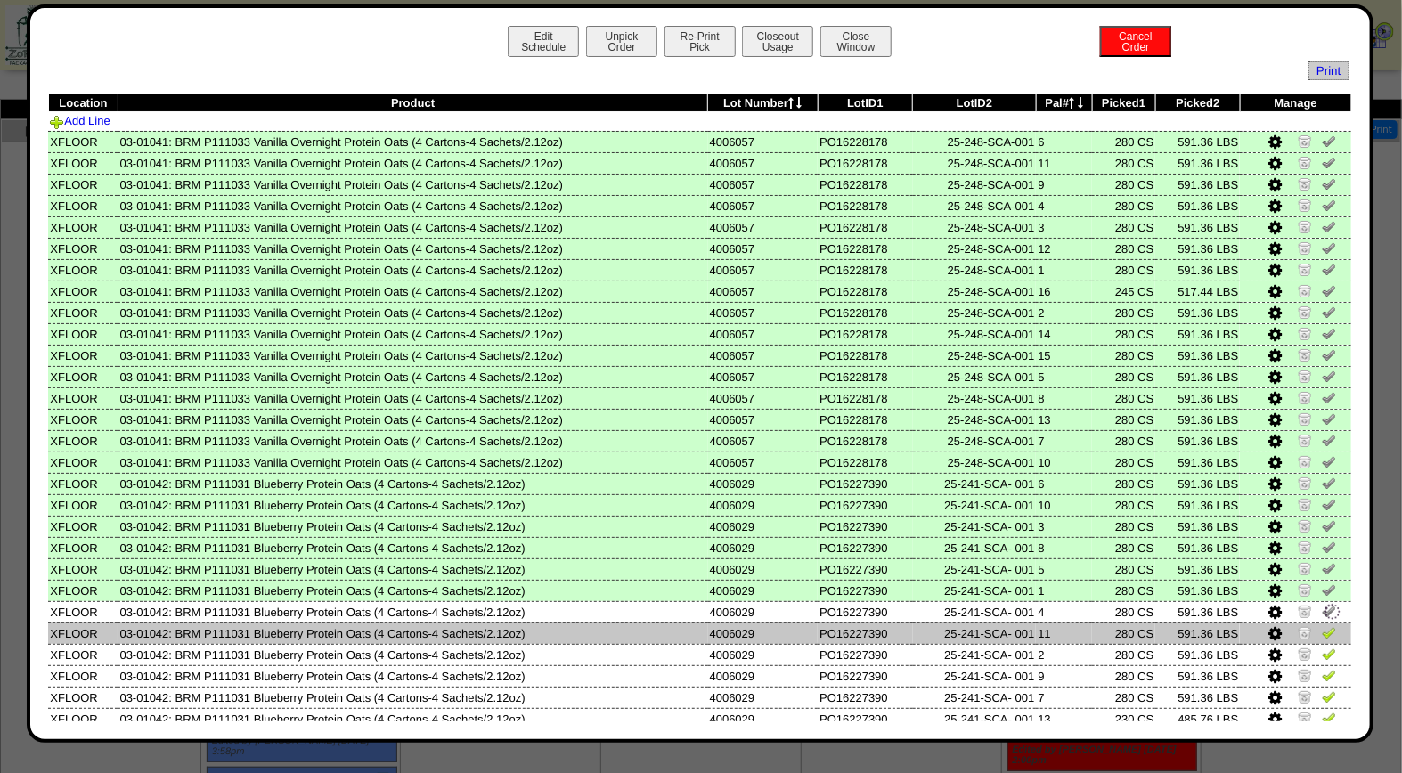
click at [1321, 625] on img at bounding box center [1328, 632] width 14 height 14
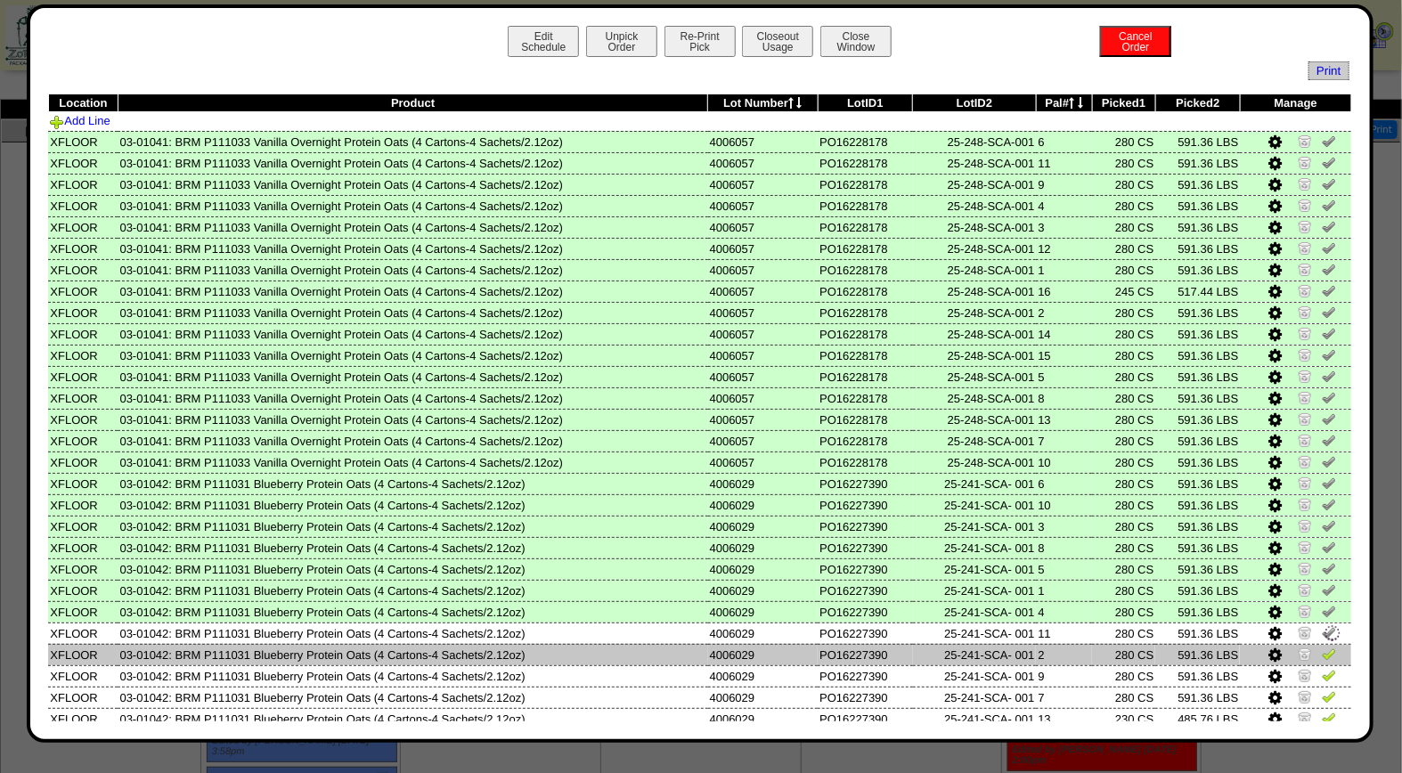
click at [1321, 648] on img at bounding box center [1328, 653] width 14 height 14
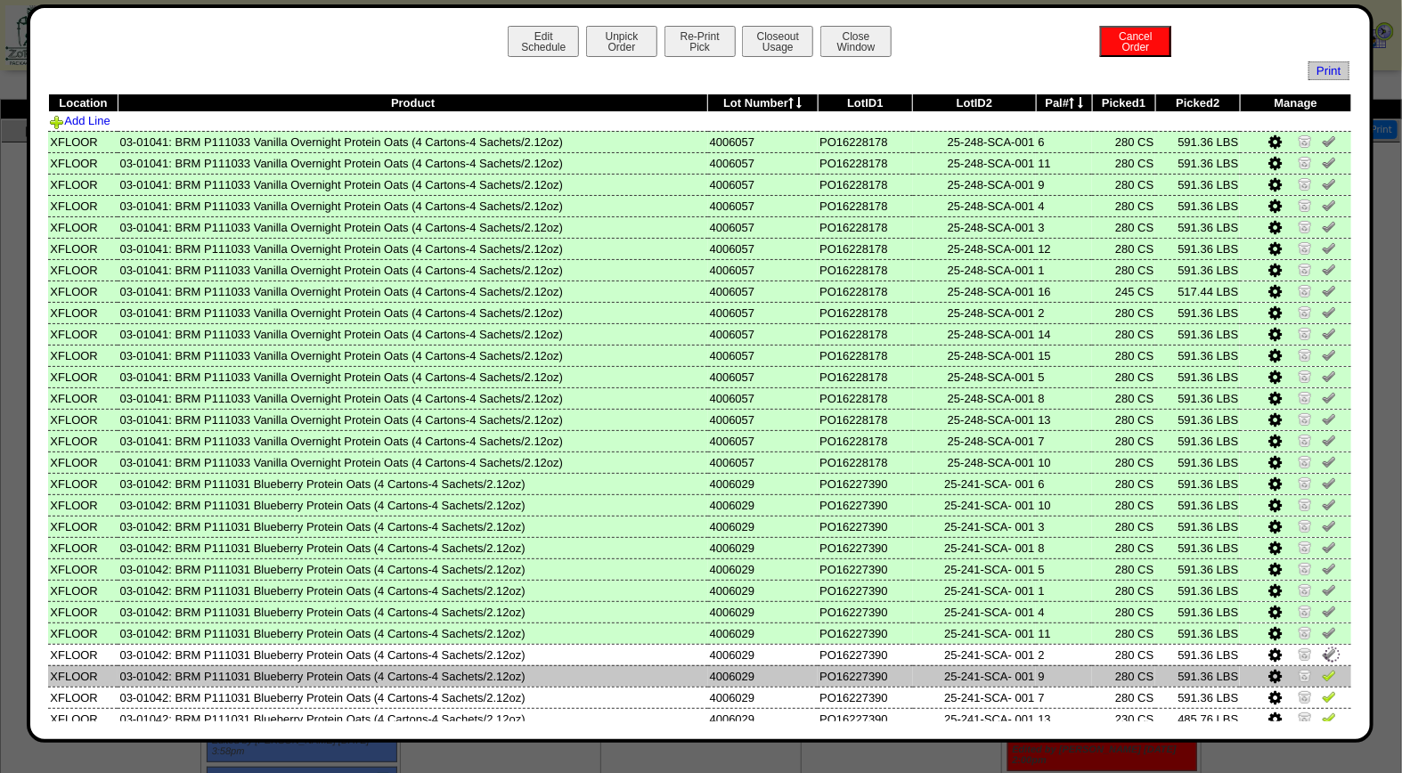
click at [1321, 668] on img at bounding box center [1328, 675] width 14 height 14
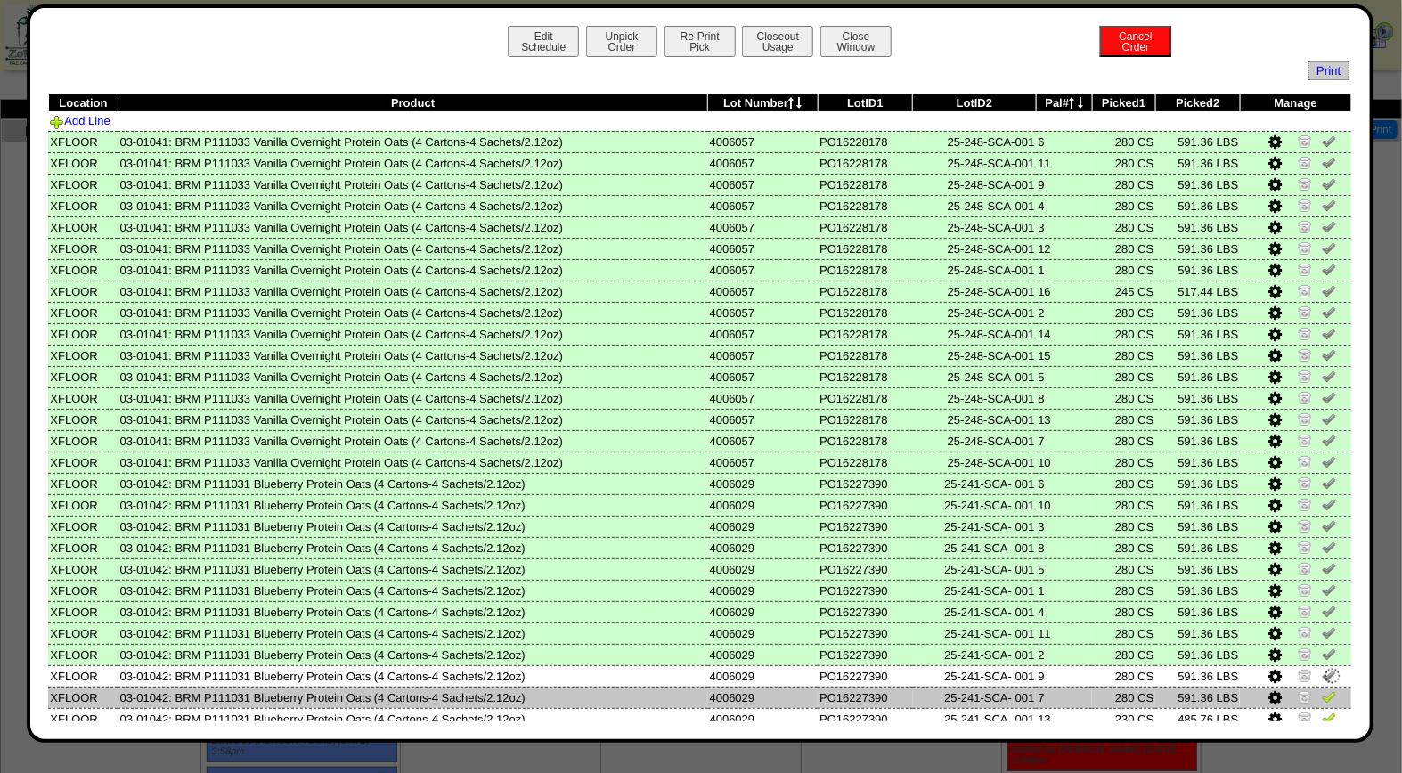
click at [1321, 691] on img at bounding box center [1328, 696] width 14 height 14
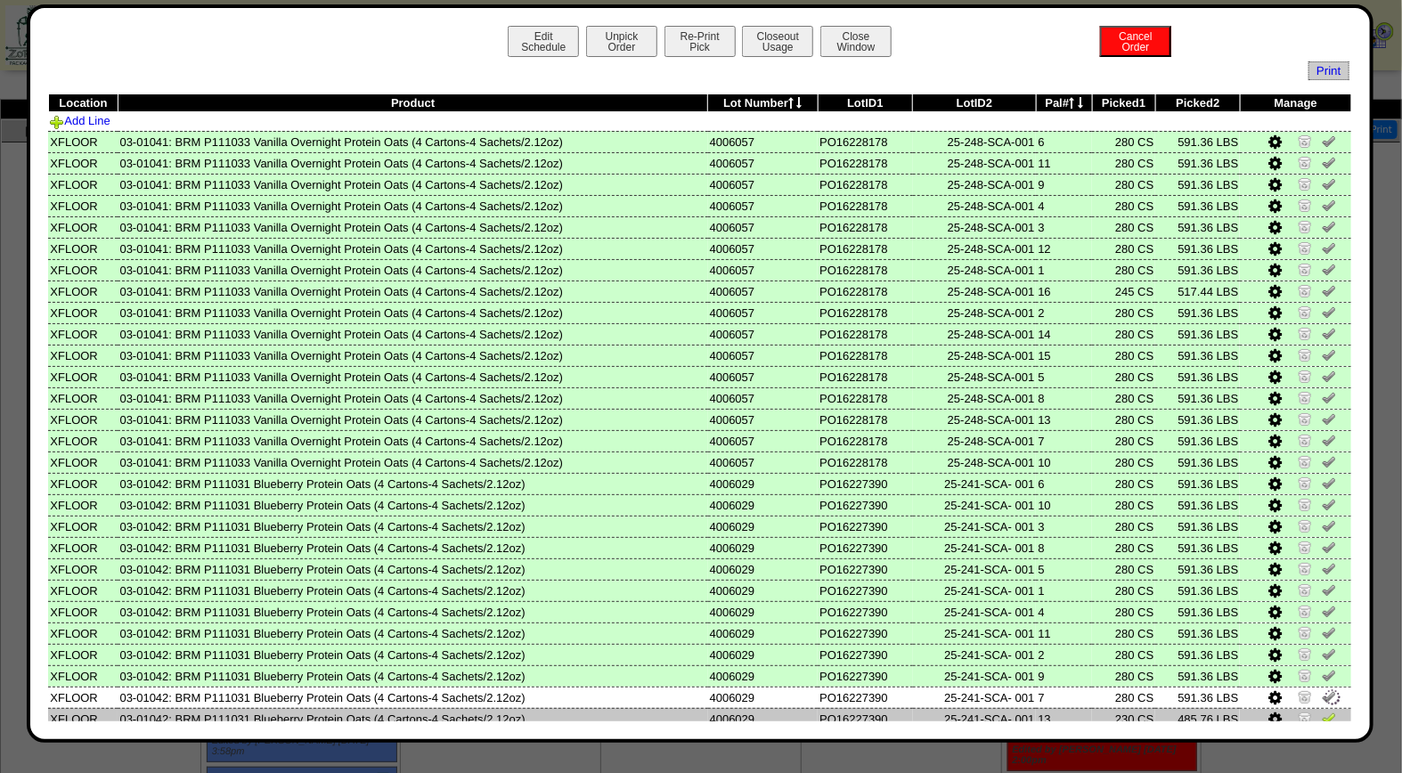
click at [1321, 711] on img at bounding box center [1328, 718] width 14 height 14
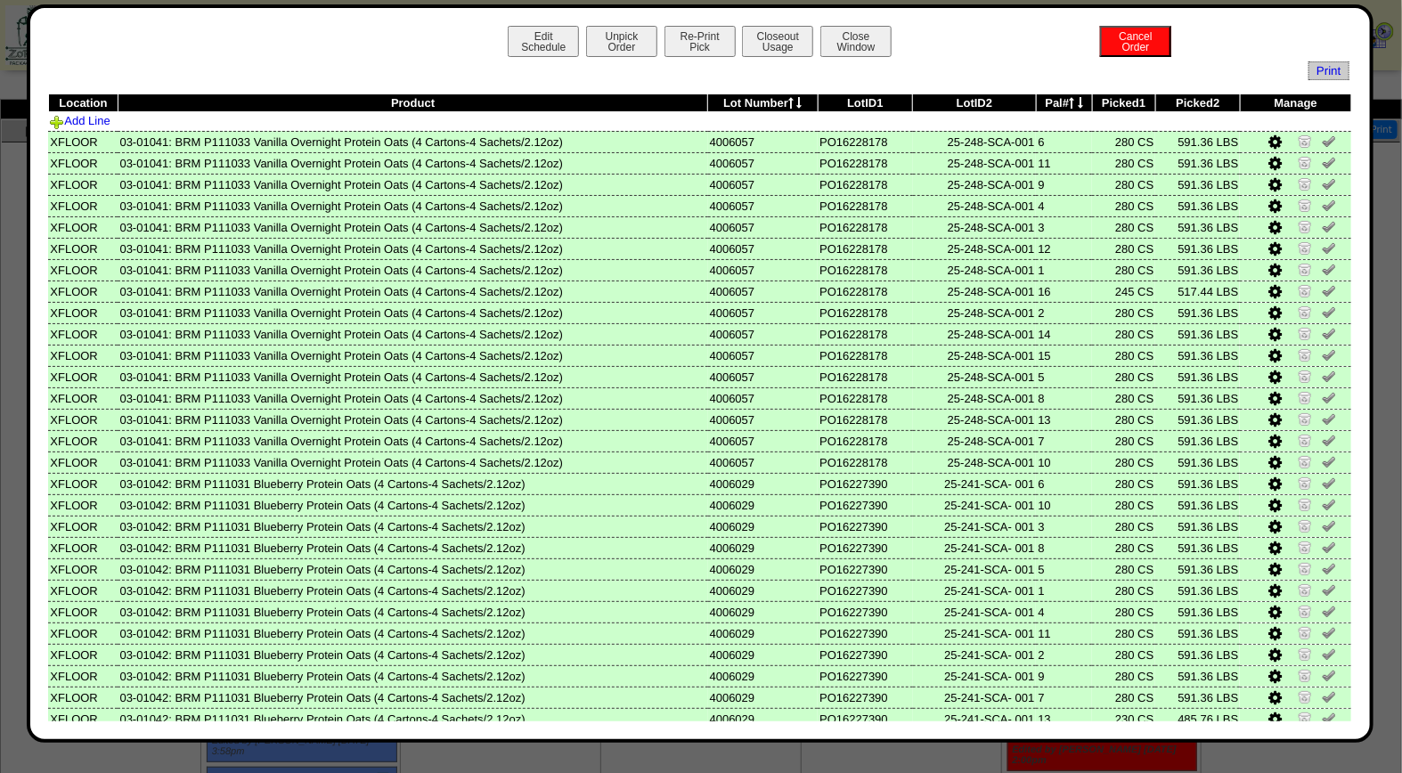
scroll to position [64, 0]
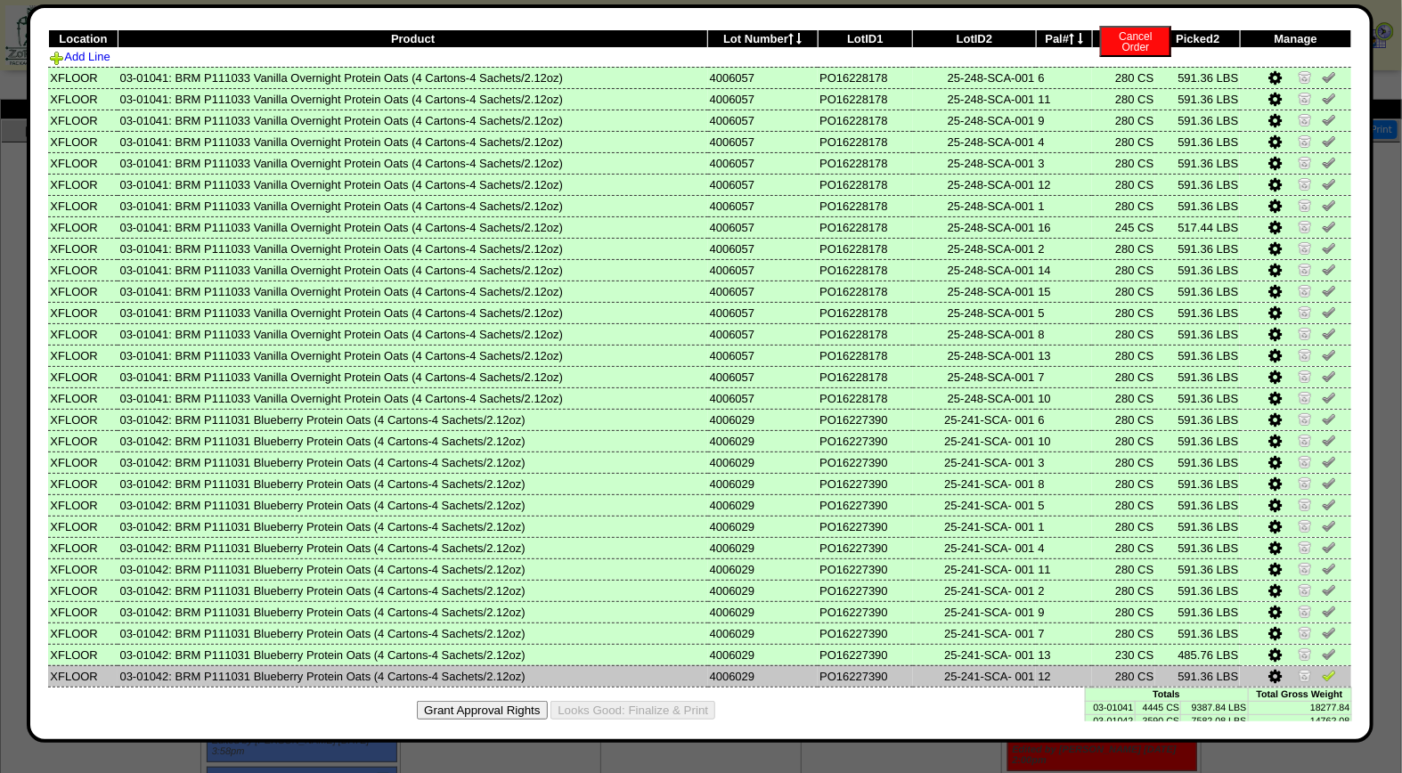
click at [1321, 668] on img at bounding box center [1328, 675] width 14 height 14
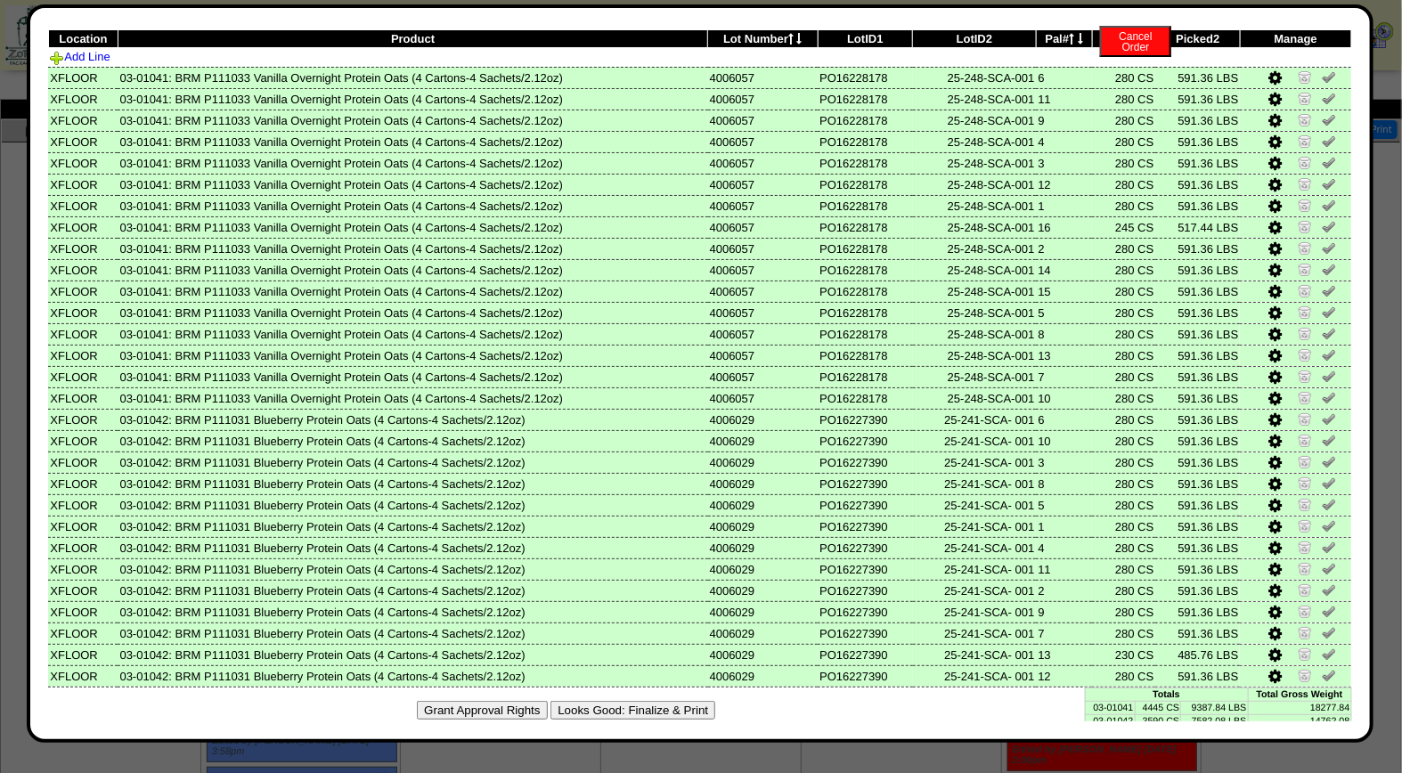
drag, startPoint x: 650, startPoint y: 698, endPoint x: 795, endPoint y: 172, distance: 545.9
click at [650, 701] on button "Looks Good: Finalize & Print" at bounding box center [632, 710] width 165 height 19
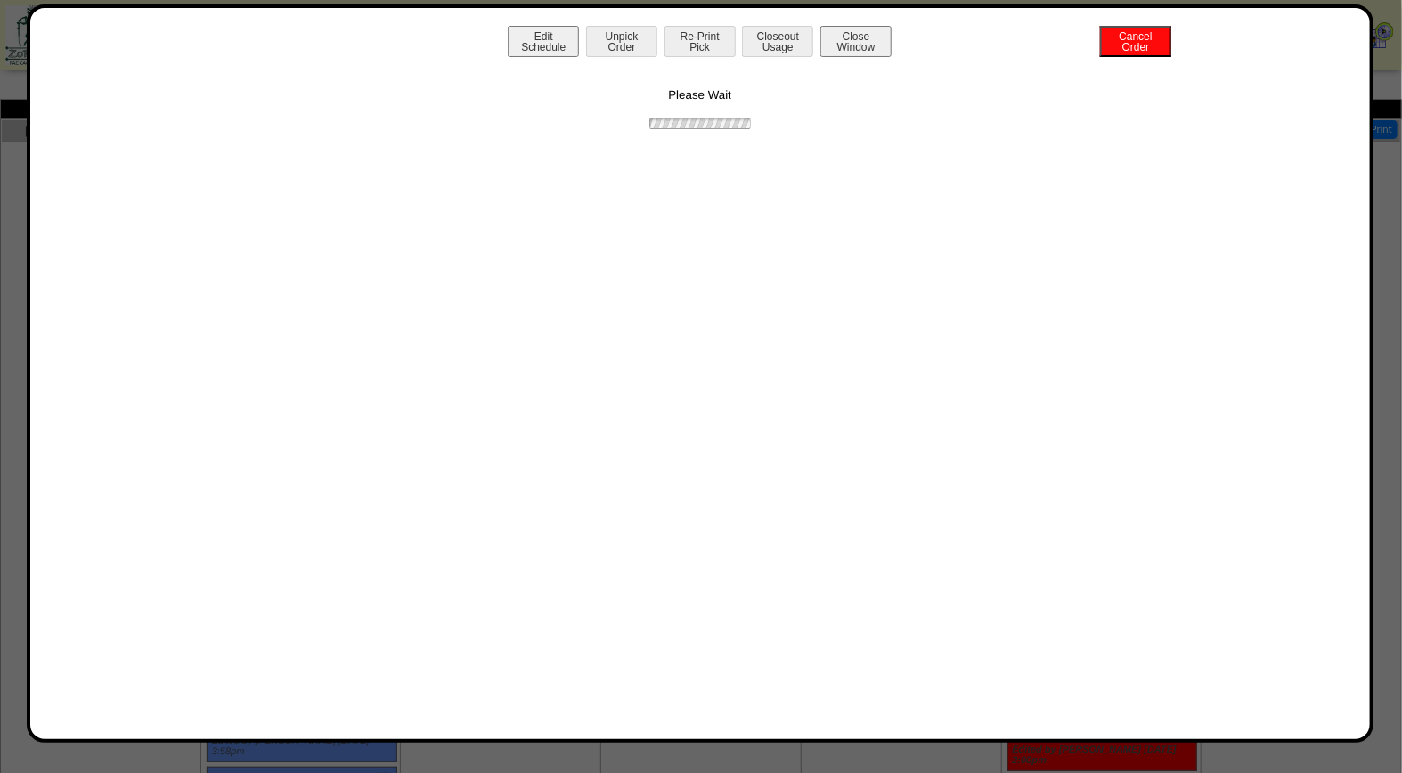
scroll to position [0, 0]
click at [705, 40] on button "Print BOL" at bounding box center [699, 41] width 71 height 31
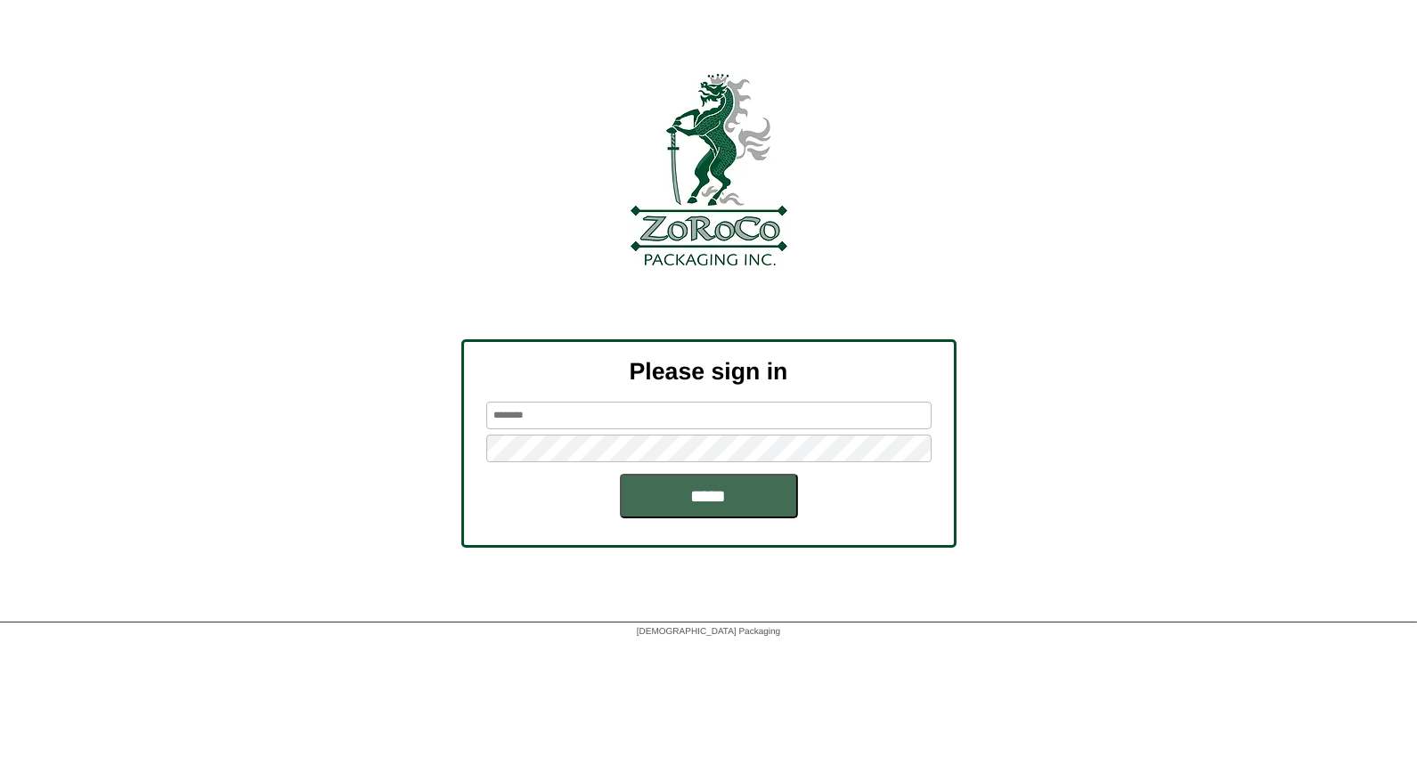
type input "*****"
click at [704, 504] on input "*****" at bounding box center [709, 496] width 178 height 45
type input "*****"
click at [709, 491] on input "*****" at bounding box center [709, 496] width 178 height 45
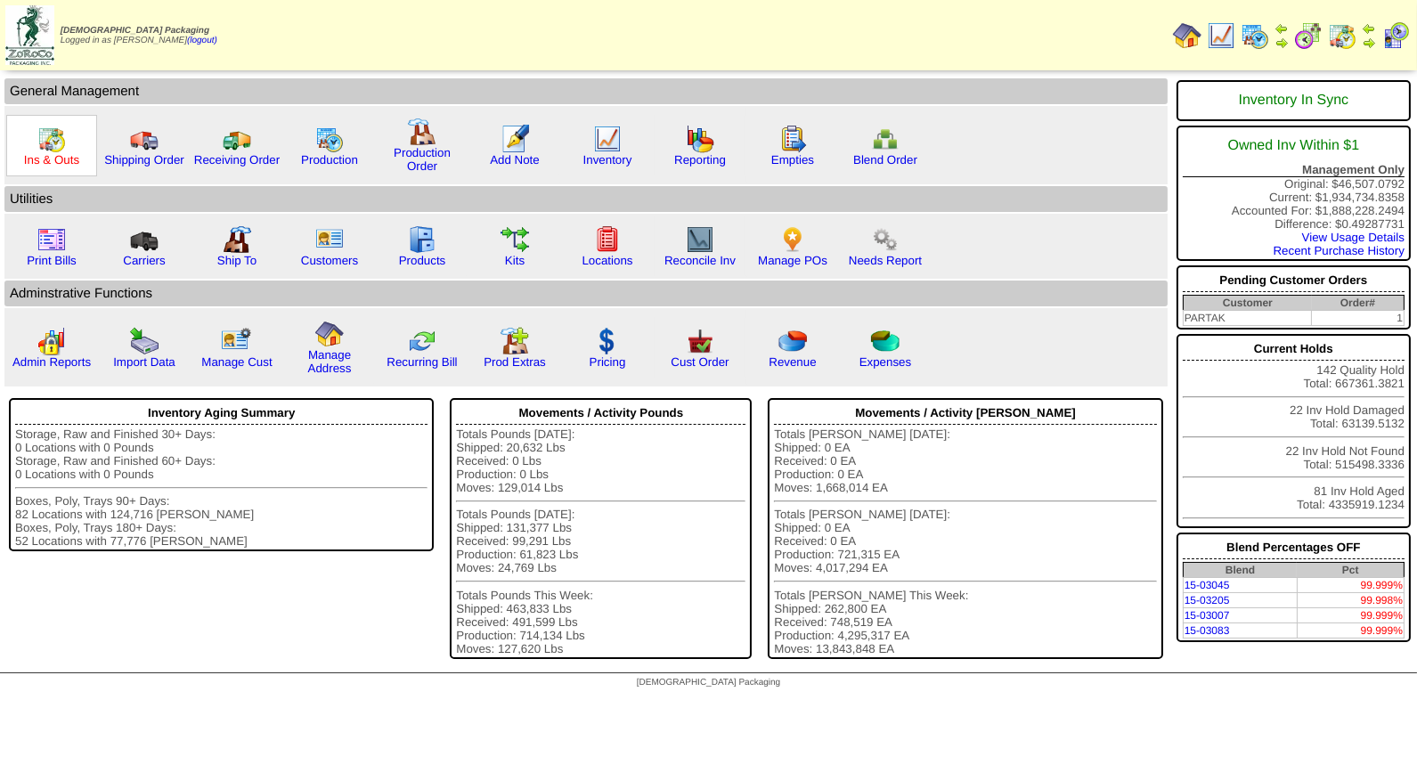
click at [60, 153] on link "Ins & Outs" at bounding box center [51, 159] width 55 height 13
click at [606, 137] on img at bounding box center [607, 139] width 28 height 28
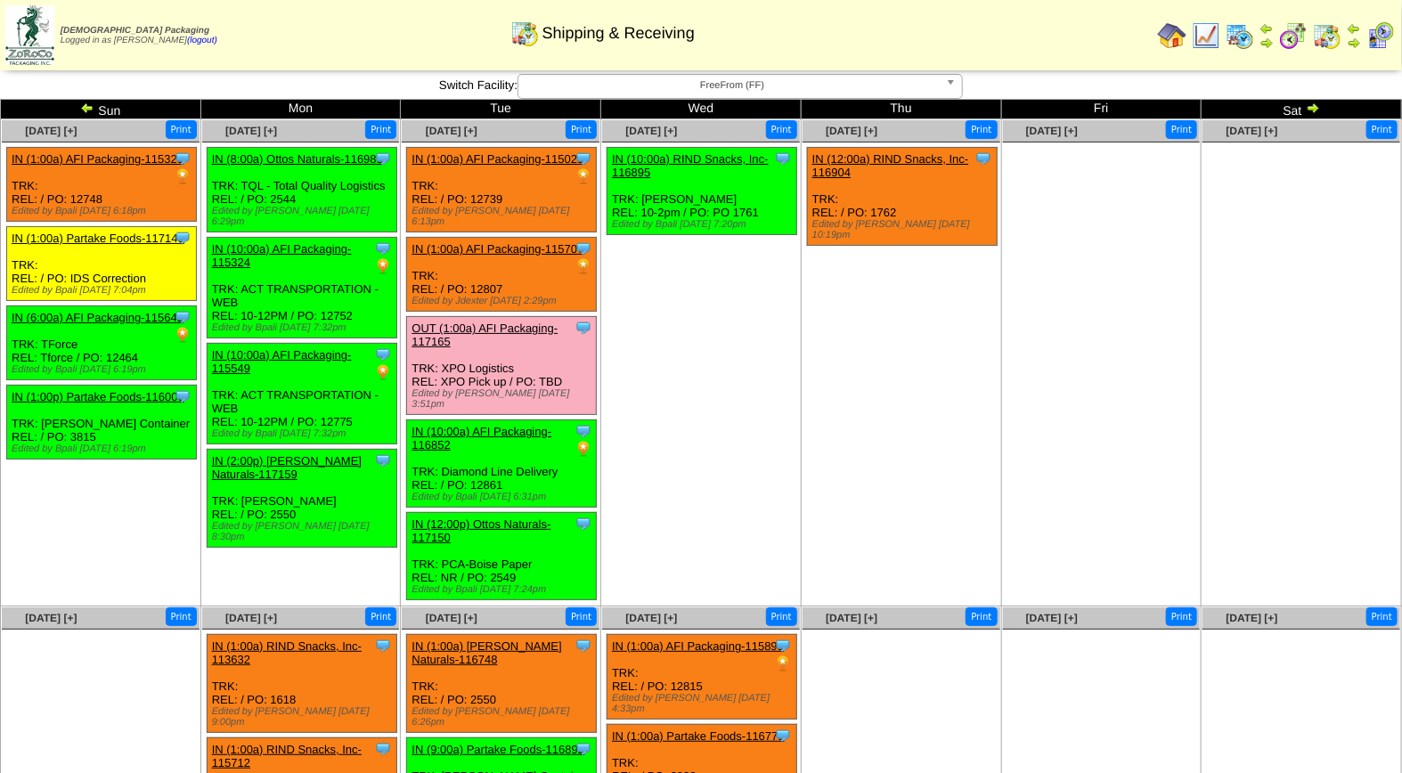
click at [1373, 39] on img at bounding box center [1380, 35] width 28 height 28
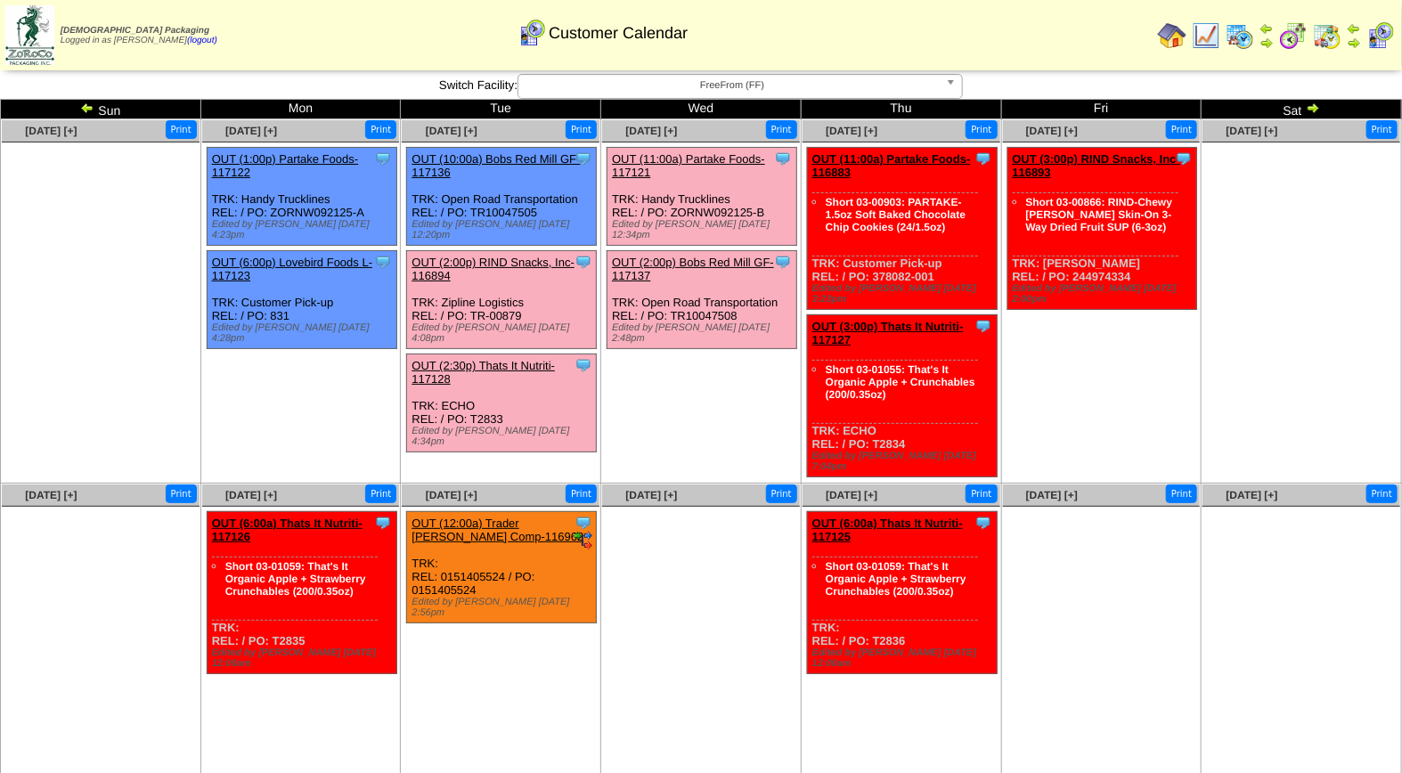
click at [514, 256] on link "OUT (2:00p) RIND Snacks, Inc-116894" at bounding box center [492, 269] width 163 height 27
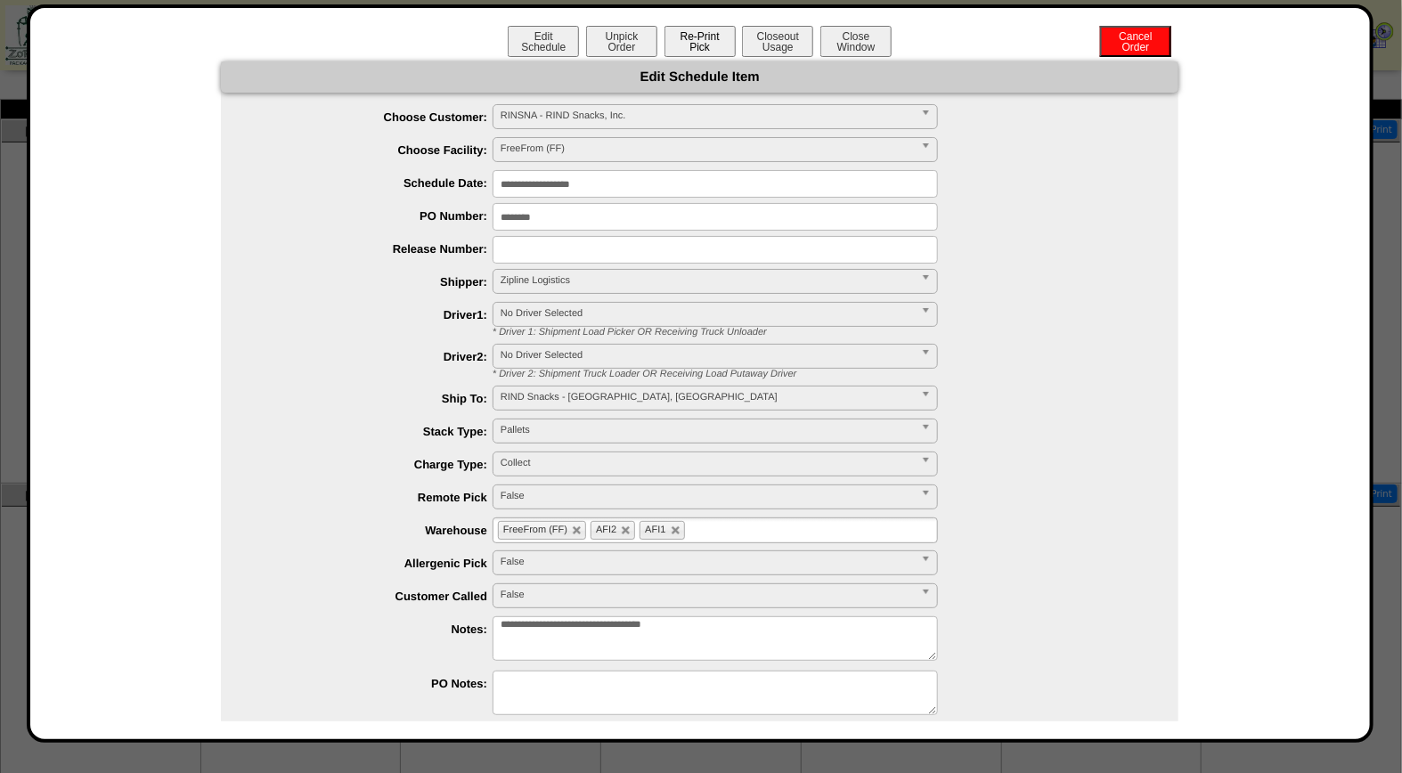
click at [693, 40] on button "Re-Print Pick" at bounding box center [699, 41] width 71 height 31
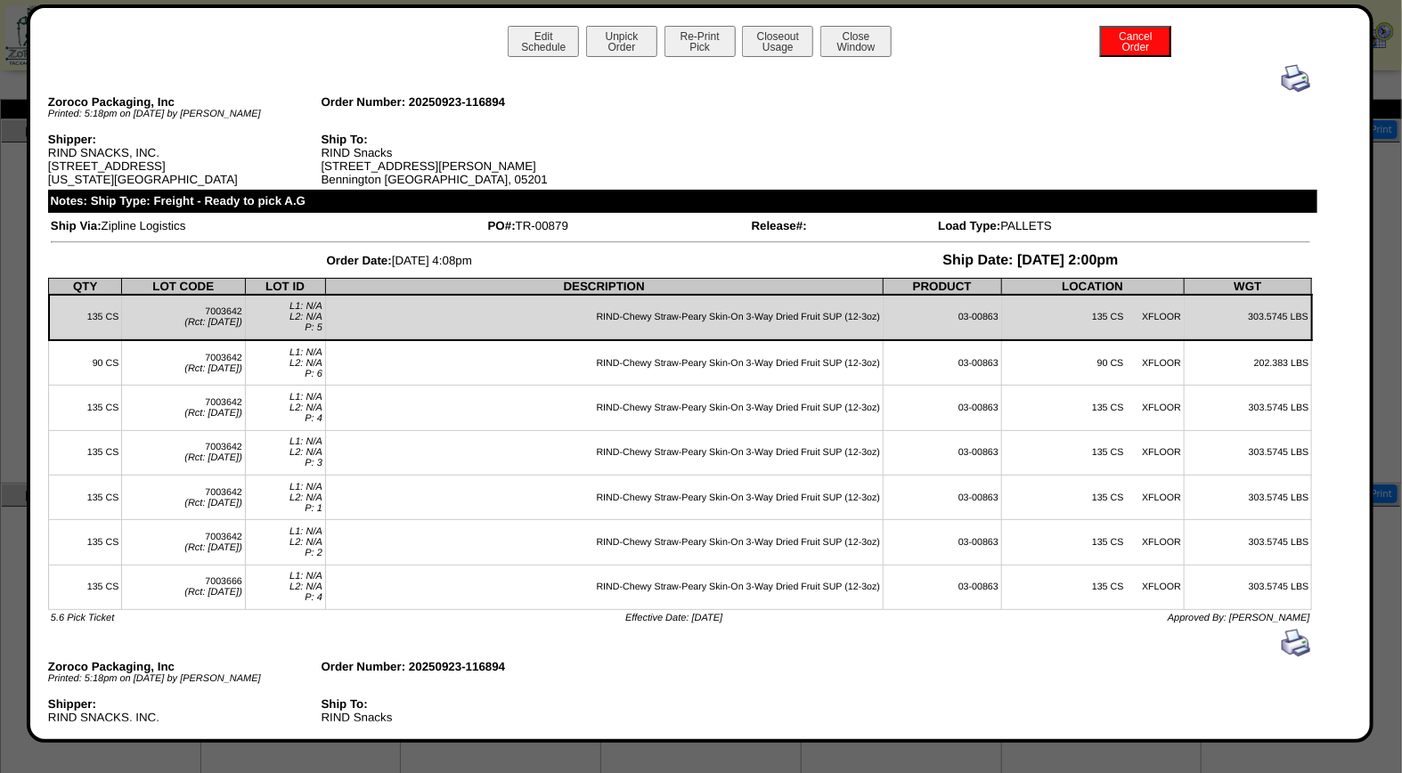
click at [1286, 75] on img at bounding box center [1295, 78] width 28 height 28
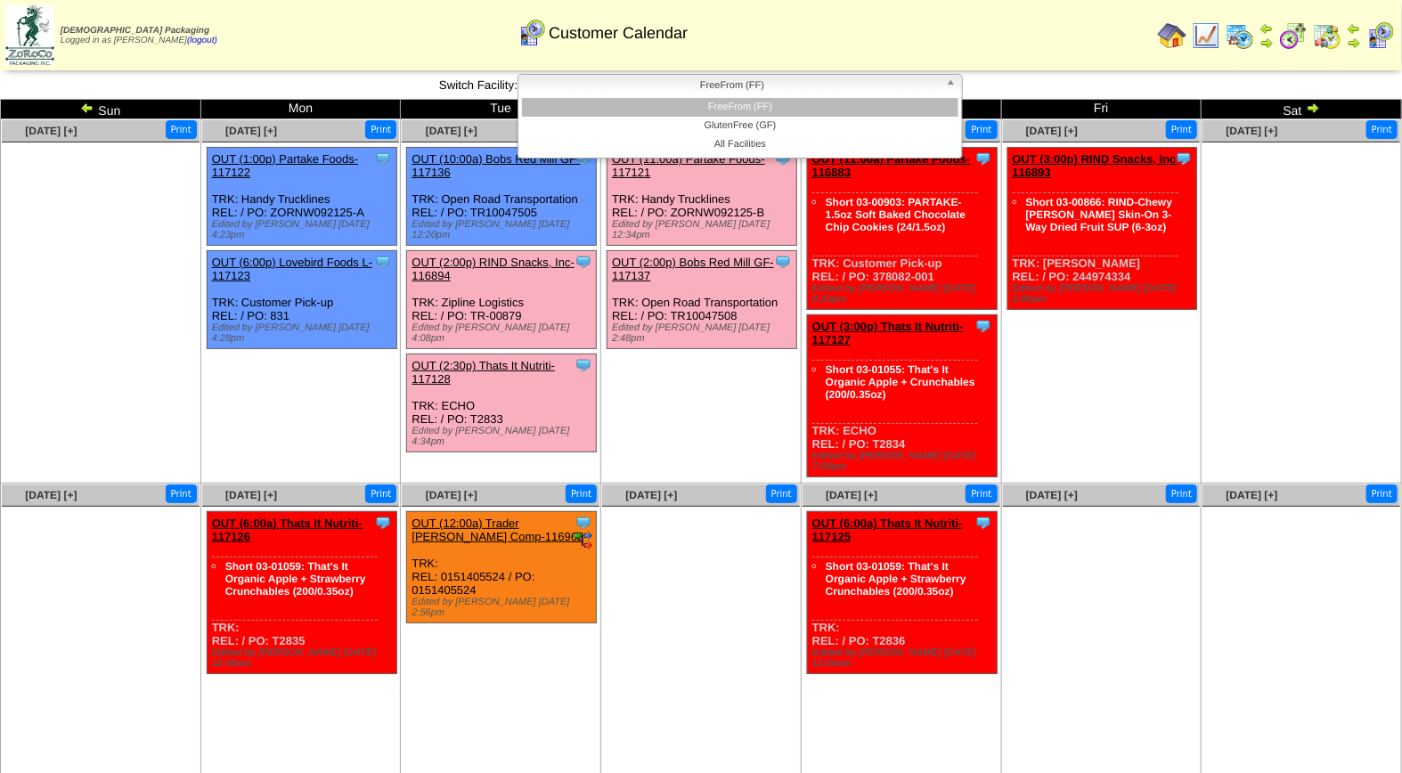
click at [766, 85] on span "FreeFrom (FF)" at bounding box center [731, 85] width 413 height 21
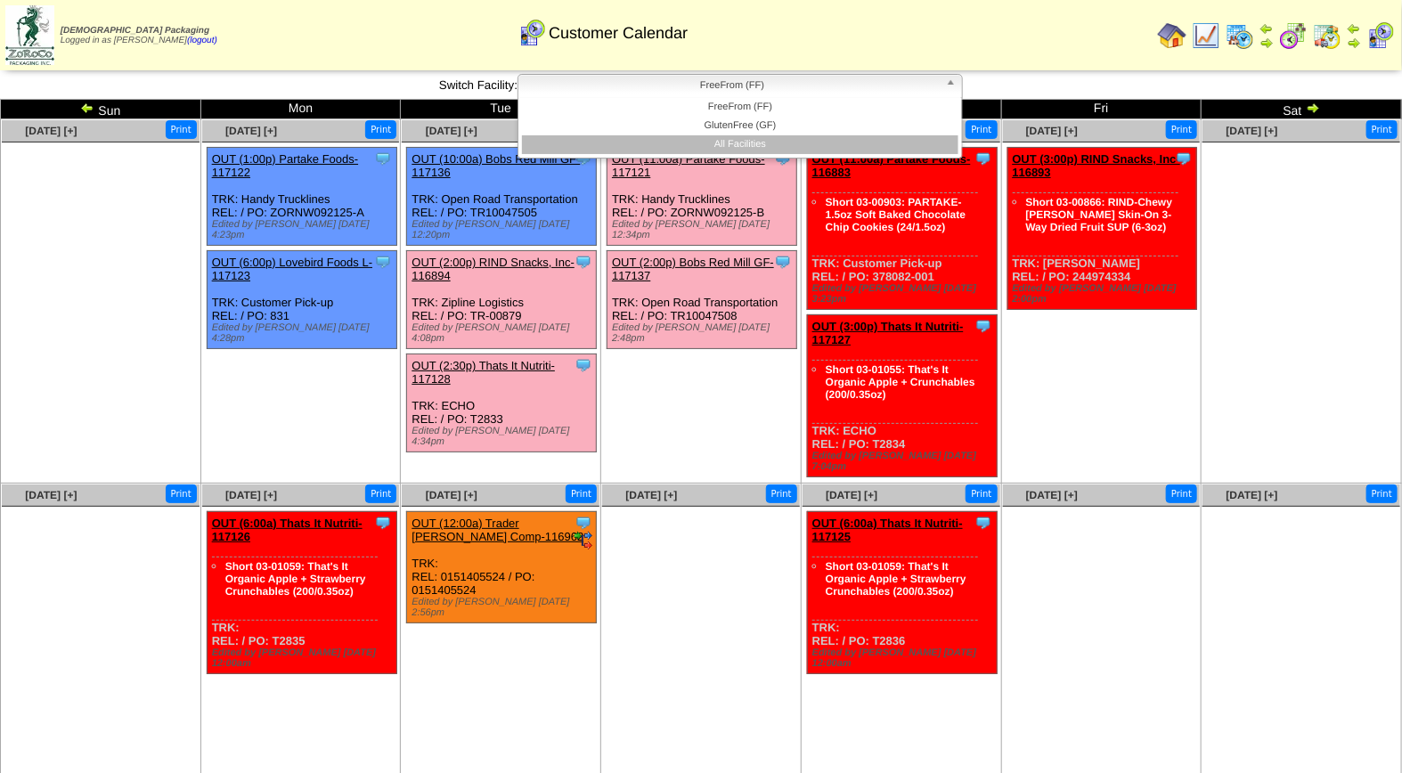
click at [754, 147] on li "All Facilities" at bounding box center [740, 144] width 436 height 19
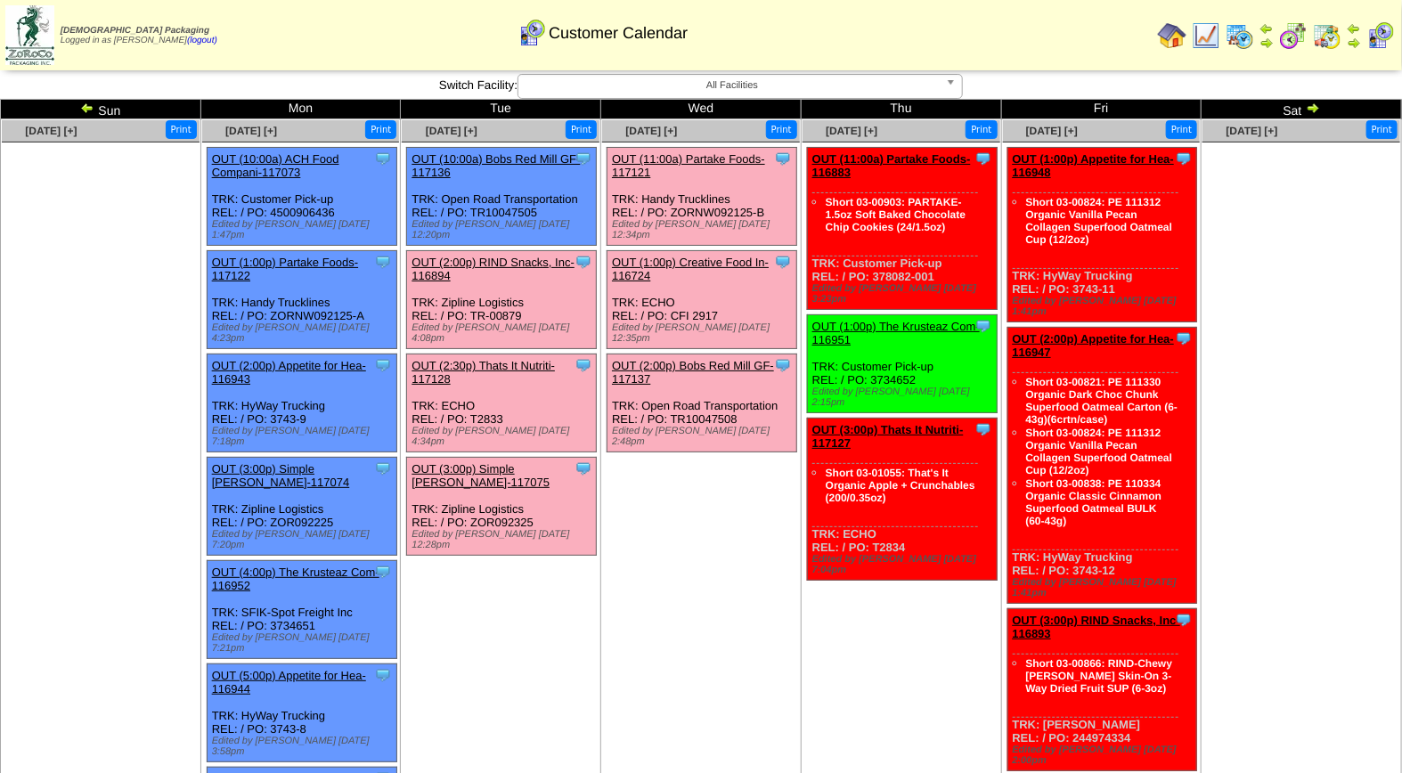
click at [517, 256] on link "OUT (2:00p) RIND Snacks, Inc-116894" at bounding box center [492, 269] width 163 height 27
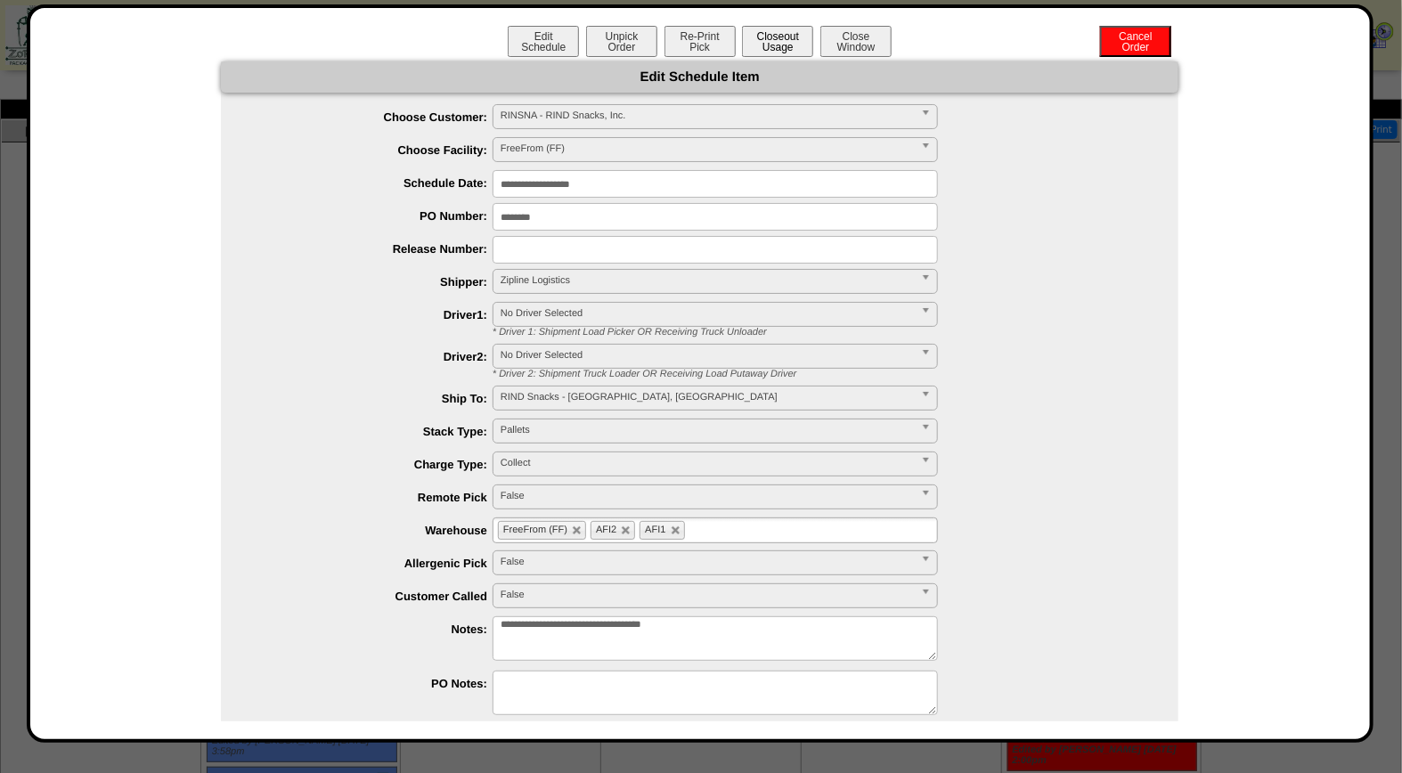
click at [771, 45] on button "Closeout Usage" at bounding box center [777, 41] width 71 height 31
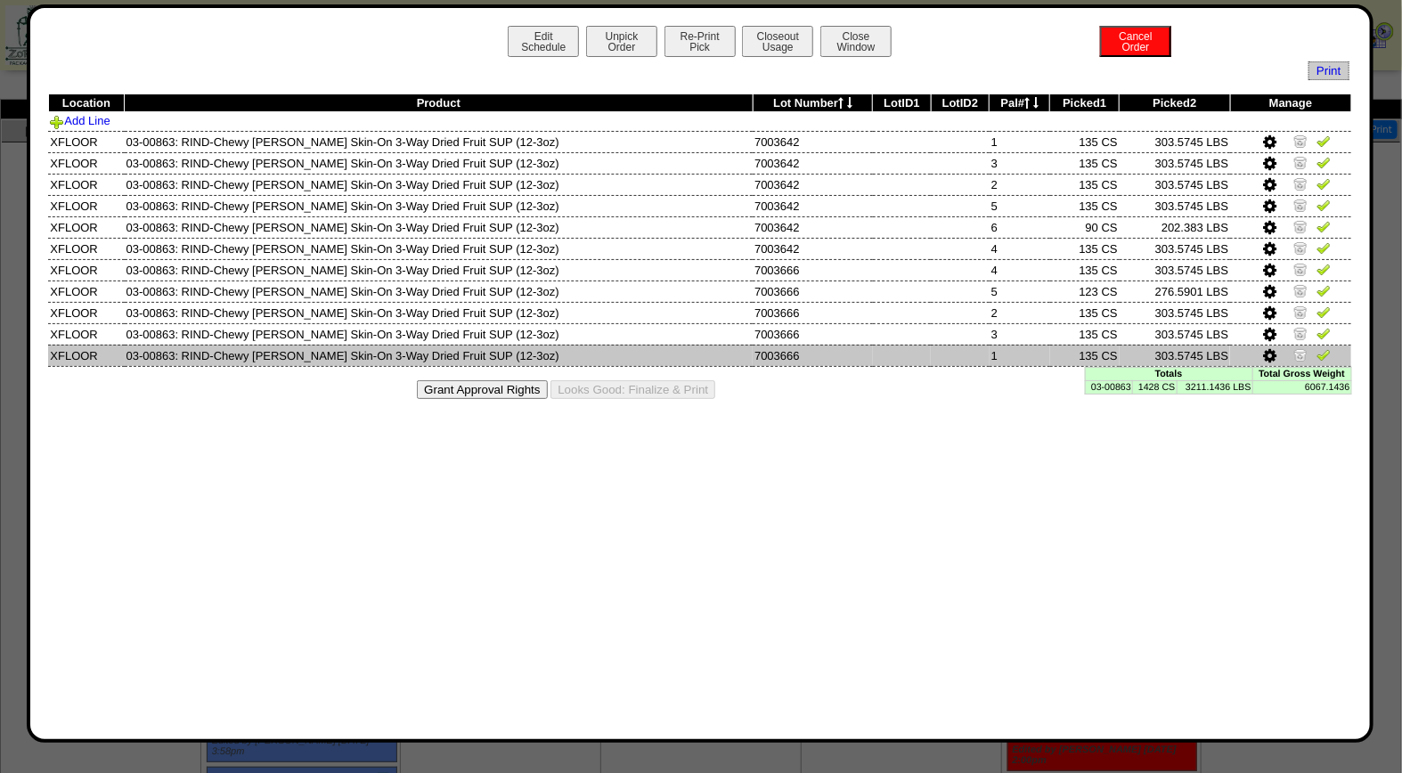
click at [1301, 350] on img at bounding box center [1300, 354] width 14 height 14
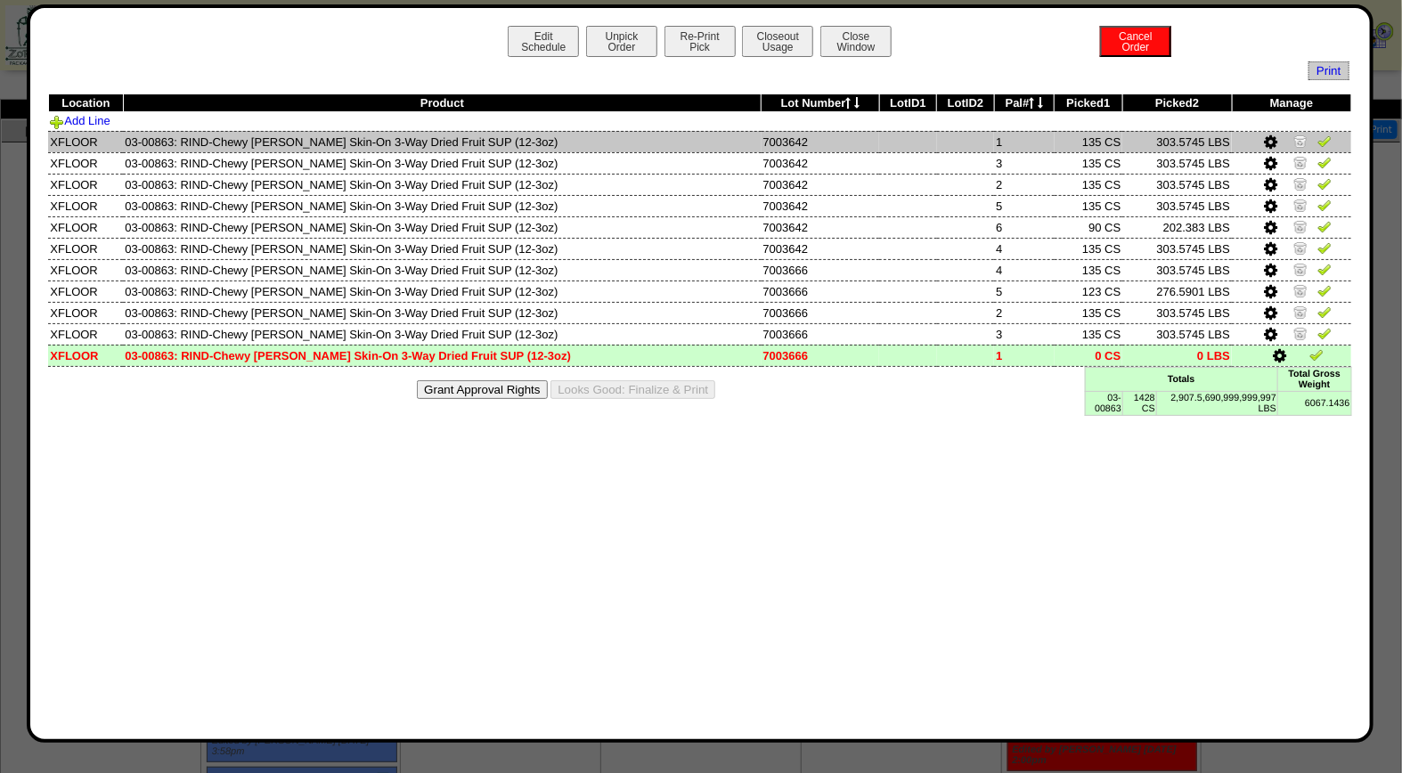
click at [1320, 134] on img at bounding box center [1324, 141] width 14 height 14
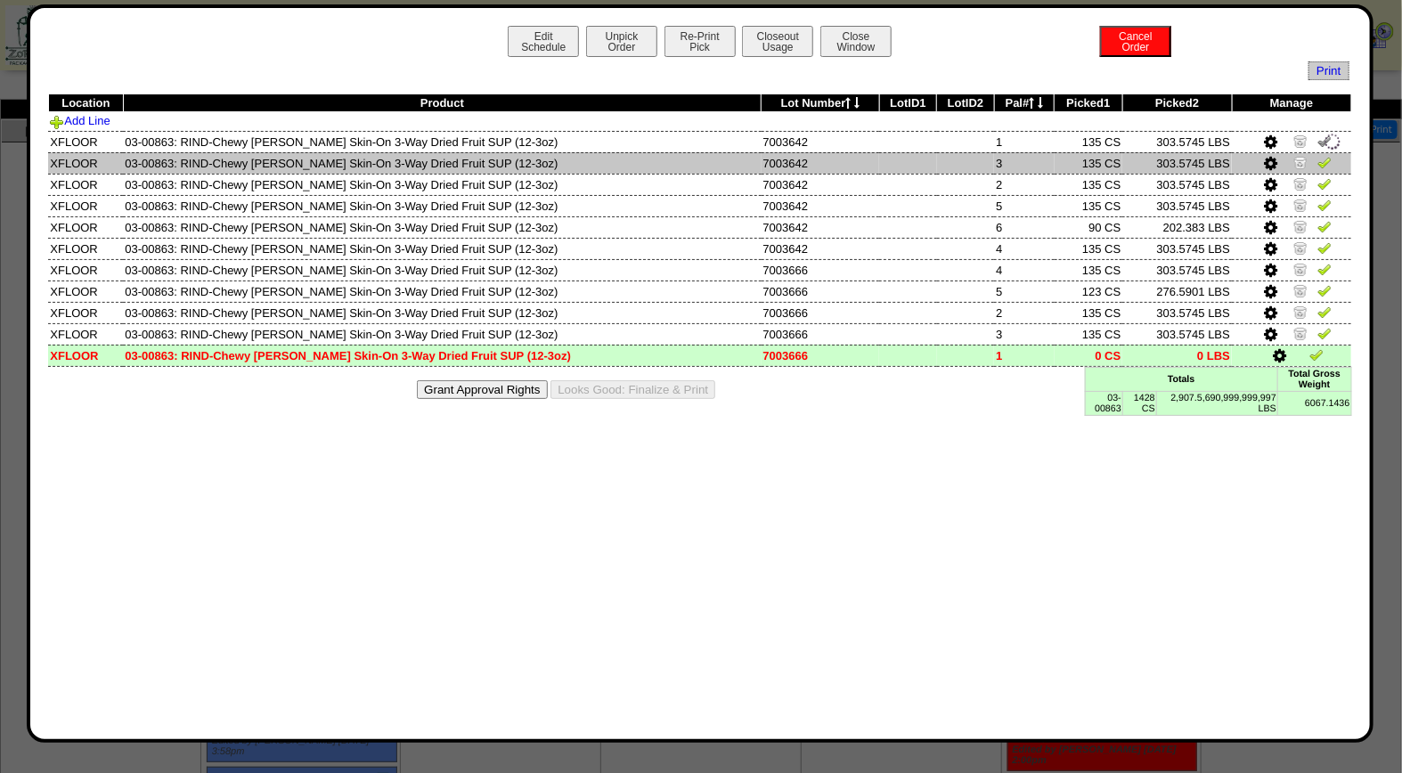
click at [1324, 163] on img at bounding box center [1324, 162] width 14 height 14
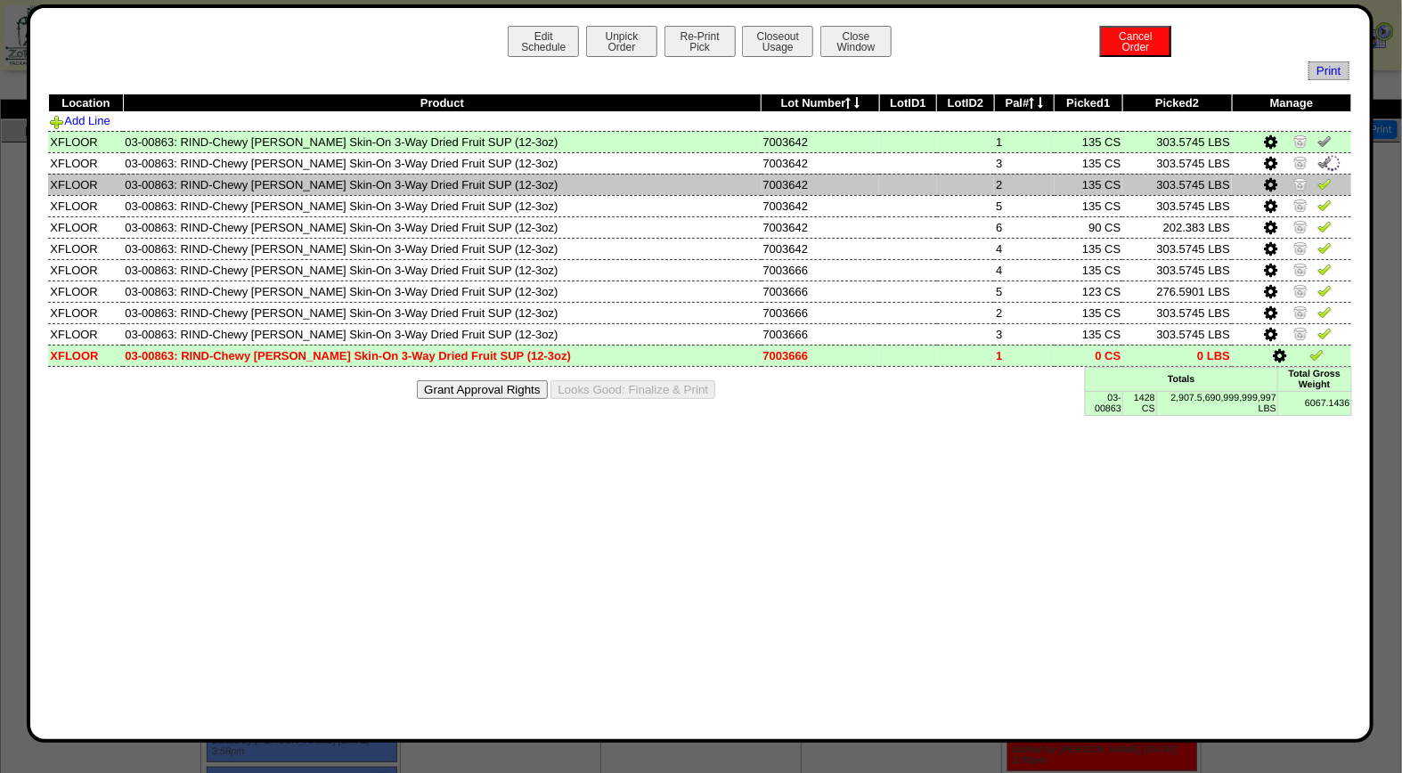
click at [1322, 181] on img at bounding box center [1324, 183] width 14 height 14
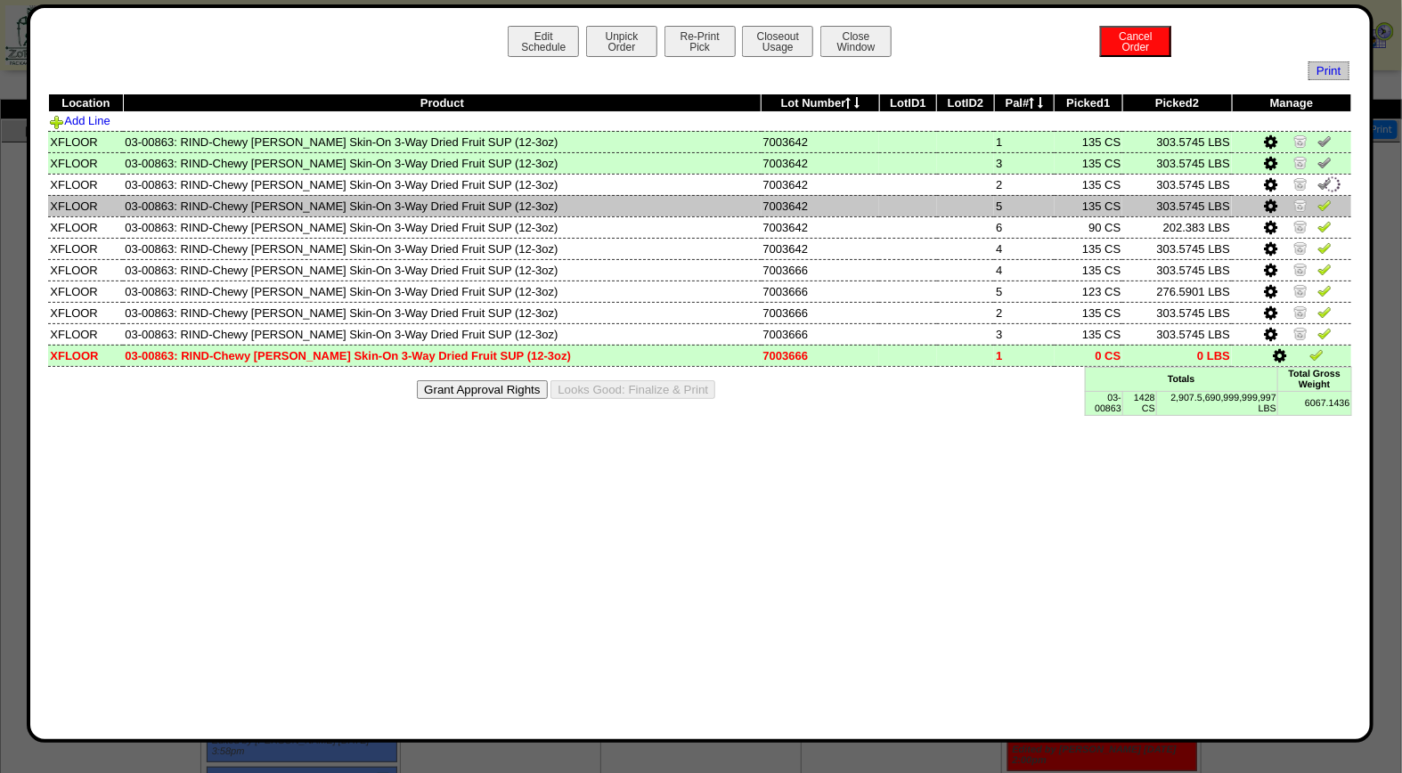
click at [1321, 200] on img at bounding box center [1324, 205] width 14 height 14
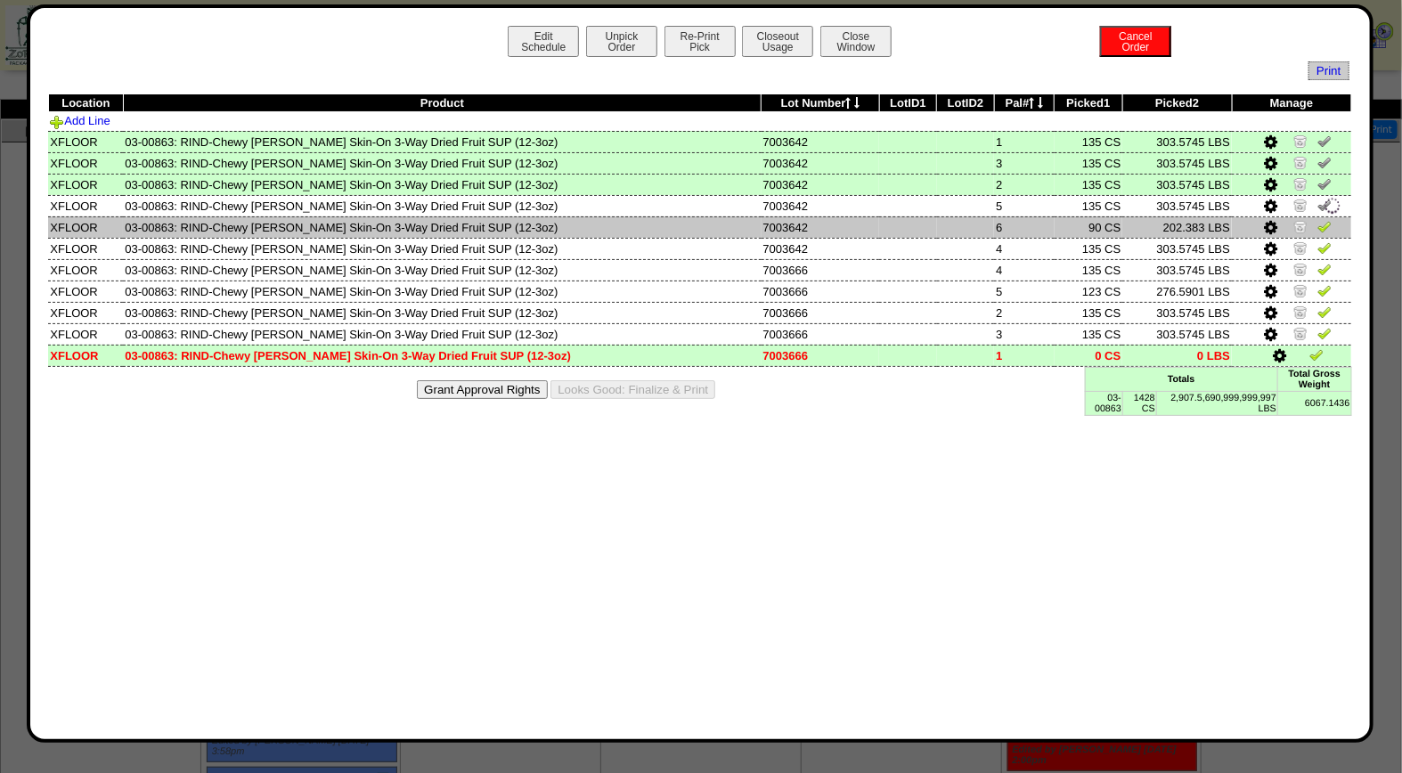
click at [1321, 225] on img at bounding box center [1324, 226] width 14 height 14
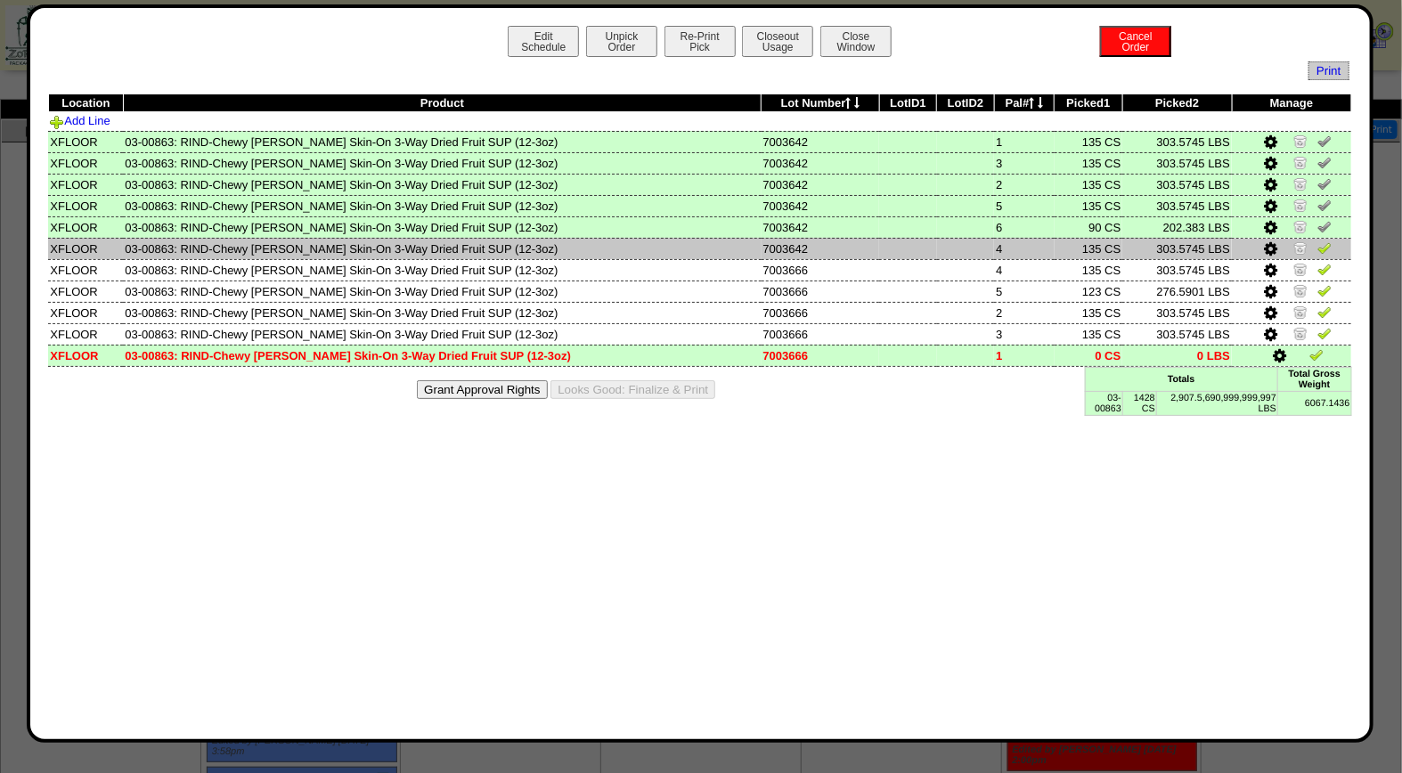
click at [1320, 247] on img at bounding box center [1324, 247] width 14 height 14
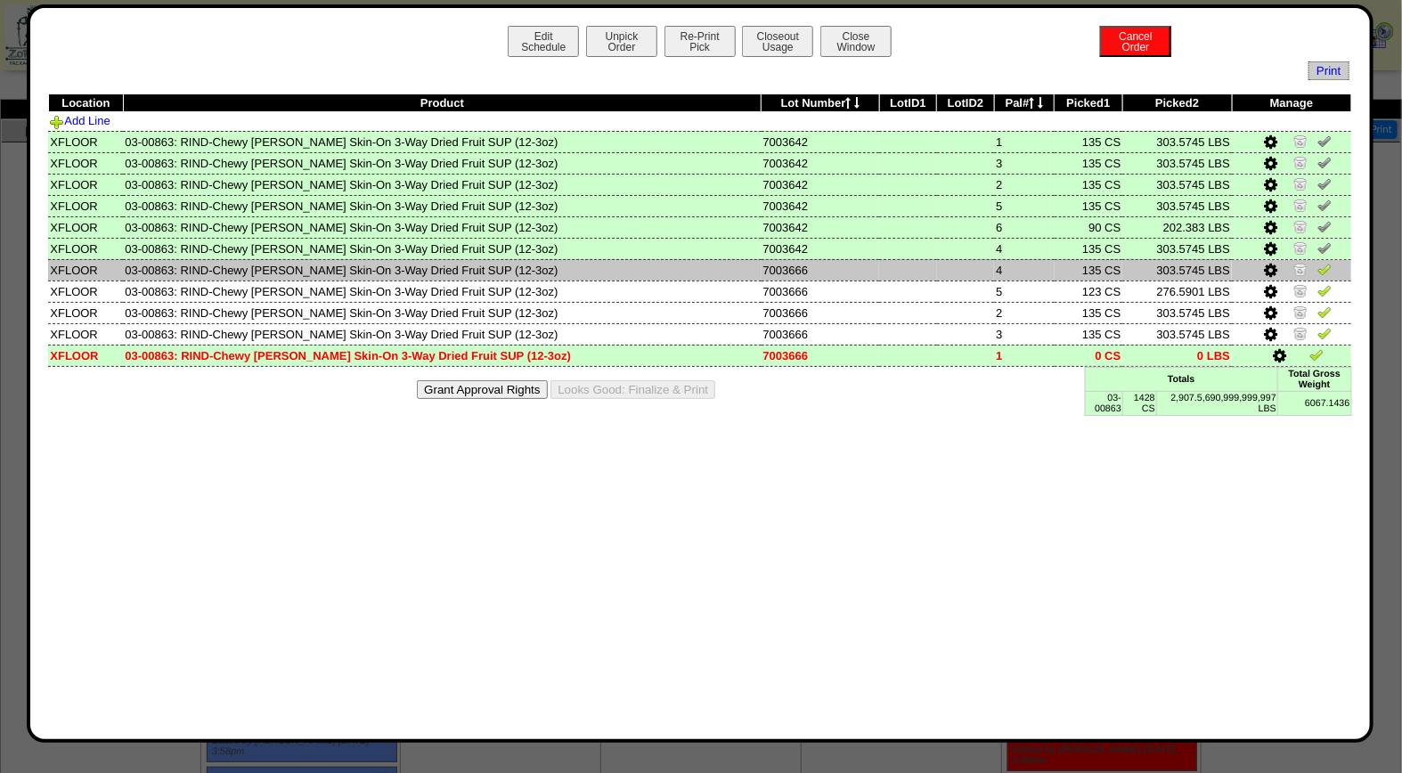
click at [1324, 268] on img at bounding box center [1324, 269] width 14 height 14
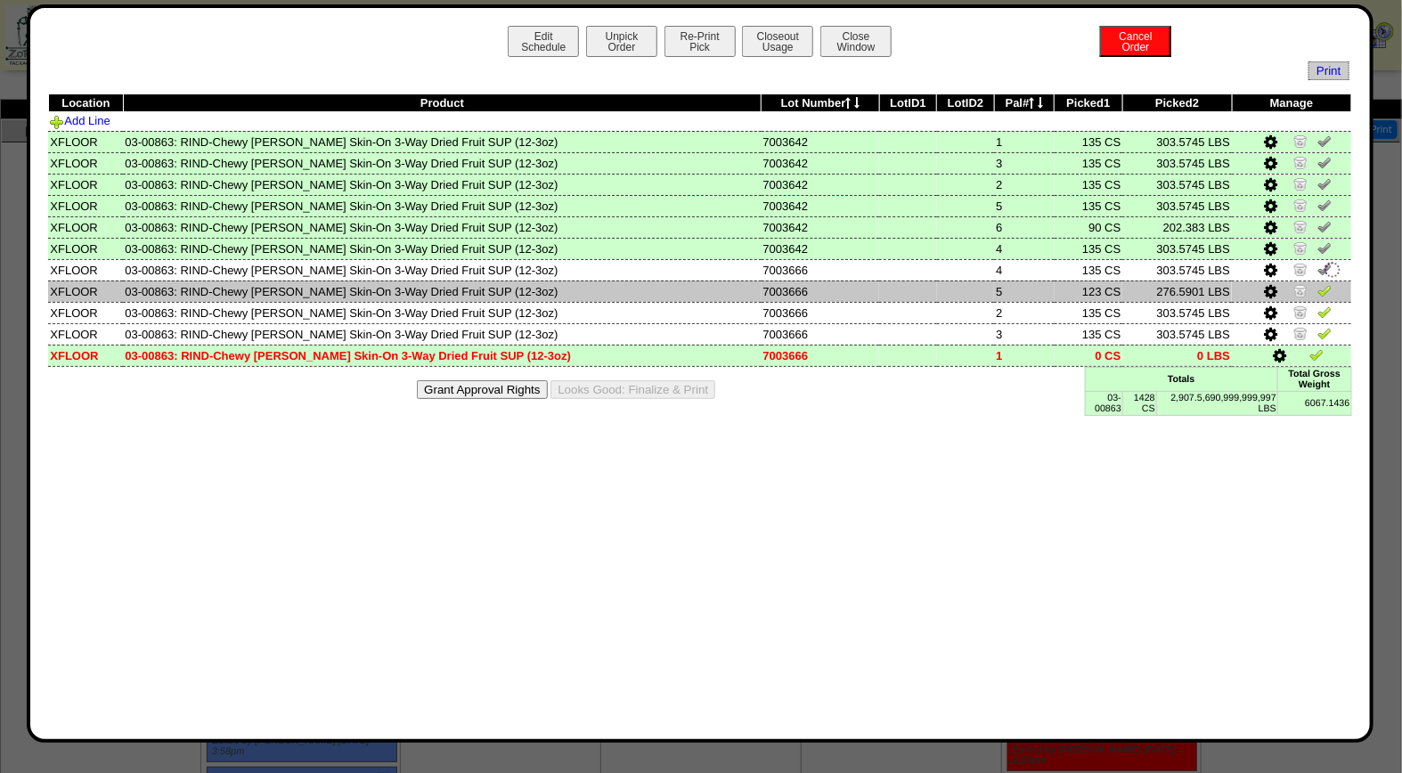
click at [1323, 291] on img at bounding box center [1324, 290] width 14 height 14
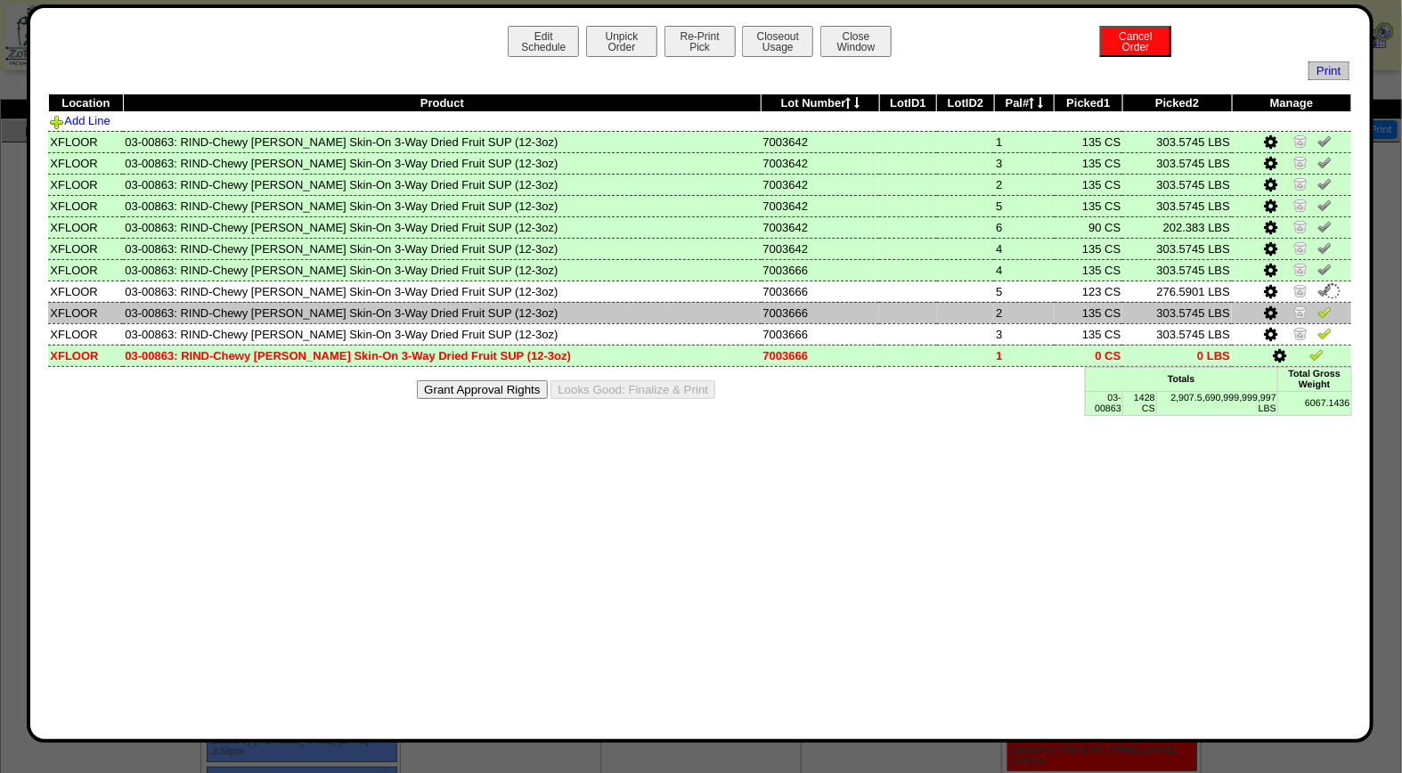
click at [1324, 310] on img at bounding box center [1324, 312] width 14 height 14
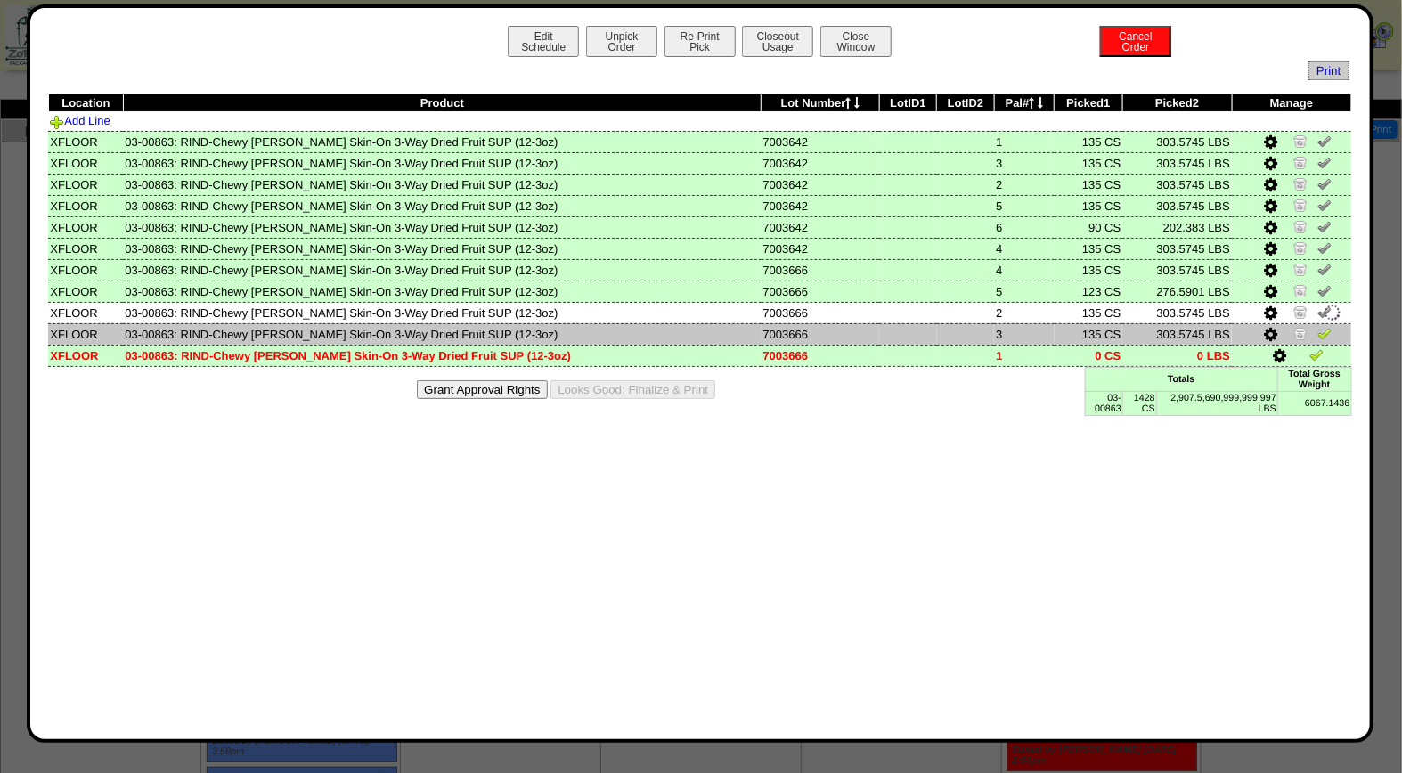
click at [1324, 330] on img at bounding box center [1324, 333] width 14 height 14
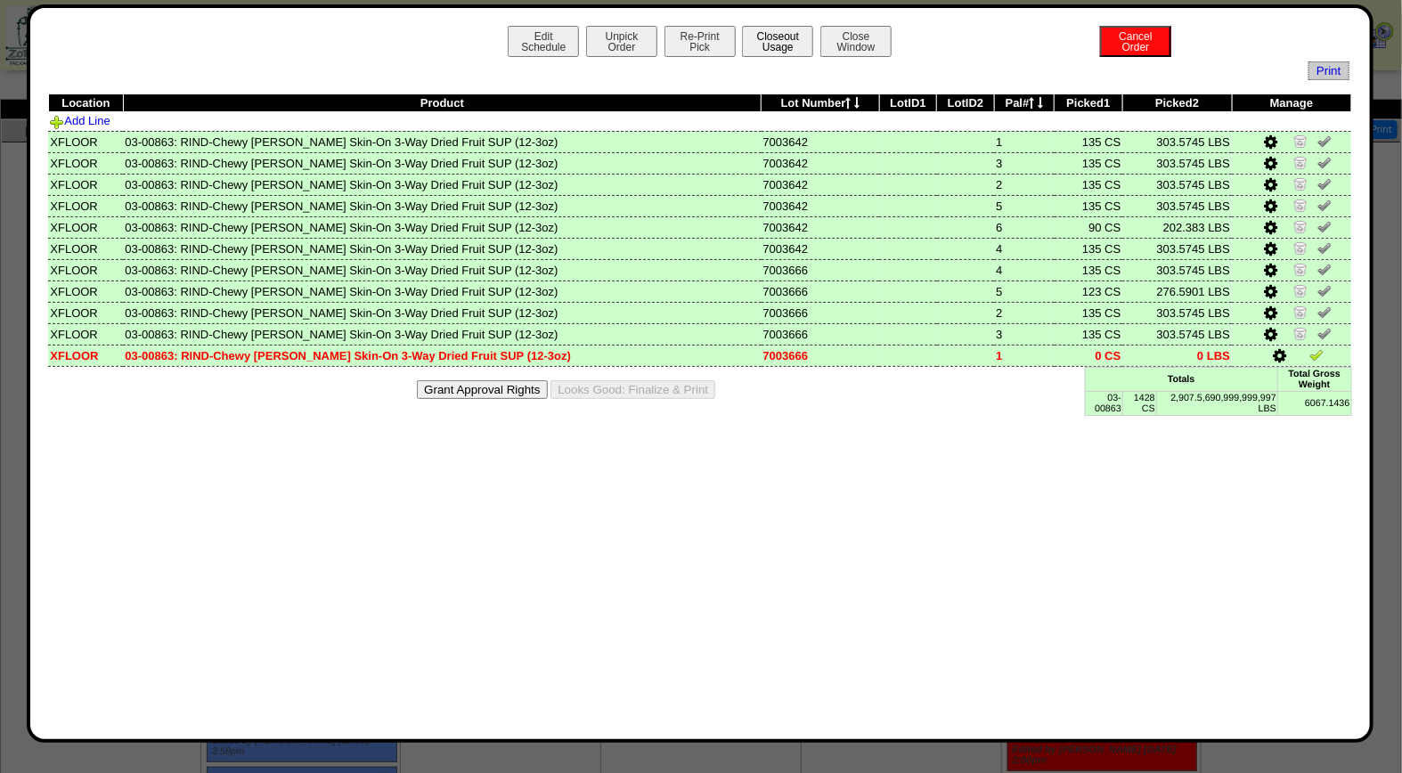
click at [784, 39] on button "Closeout Usage" at bounding box center [777, 41] width 71 height 31
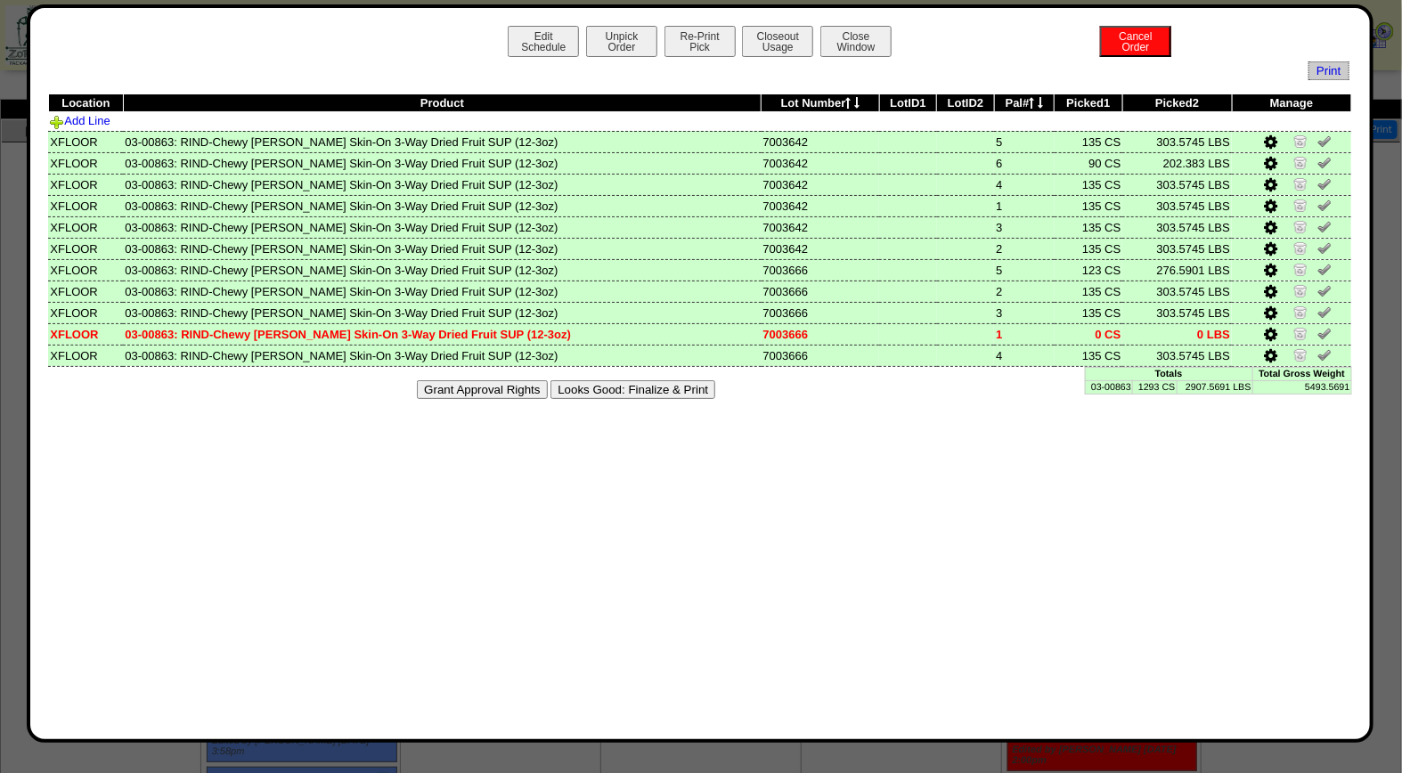
click at [635, 386] on button "Looks Good: Finalize & Print" at bounding box center [632, 389] width 165 height 19
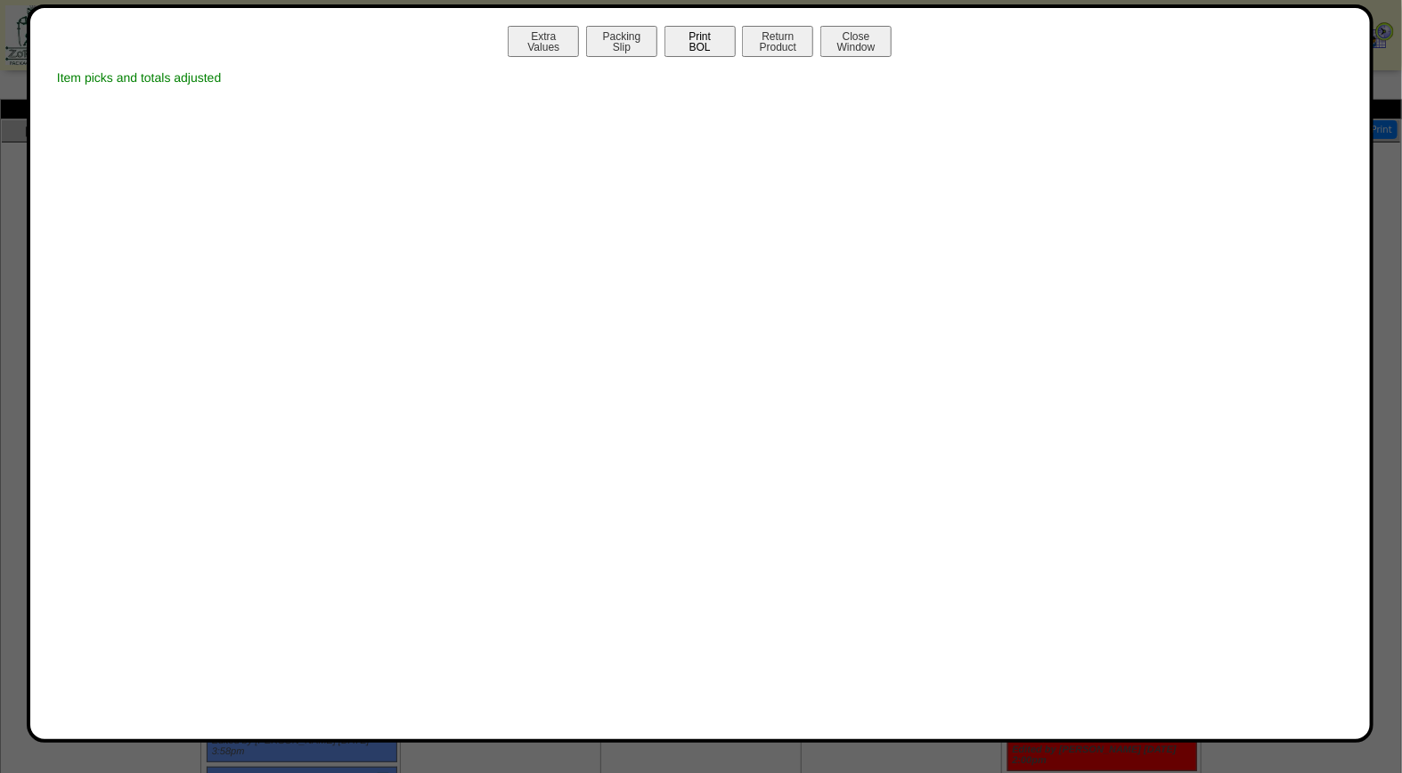
click at [719, 41] on button "Print BOL" at bounding box center [699, 41] width 71 height 31
